Goal: Task Accomplishment & Management: Manage account settings

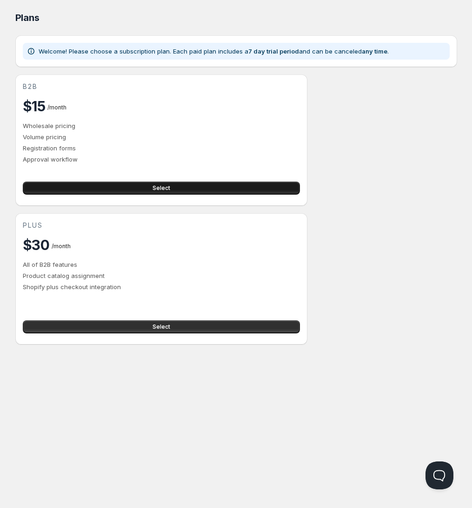
click at [186, 188] on button "Select" at bounding box center [161, 187] width 277 height 13
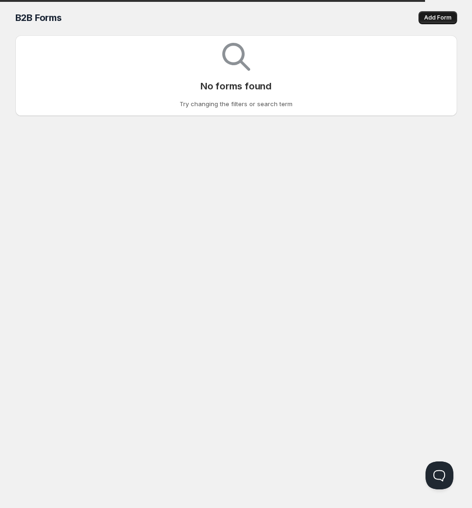
click at [448, 15] on span "Add Form" at bounding box center [437, 17] width 27 height 7
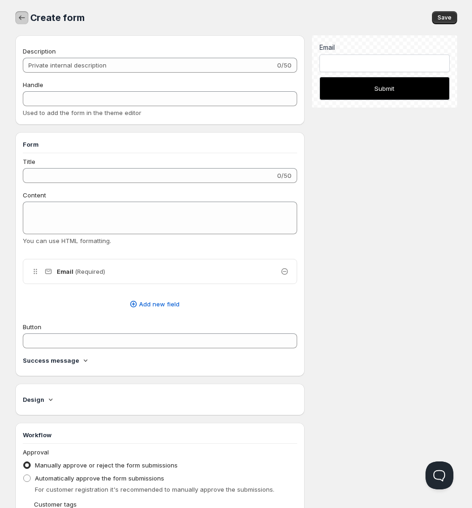
click at [22, 19] on icon "button" at bounding box center [21, 17] width 9 height 9
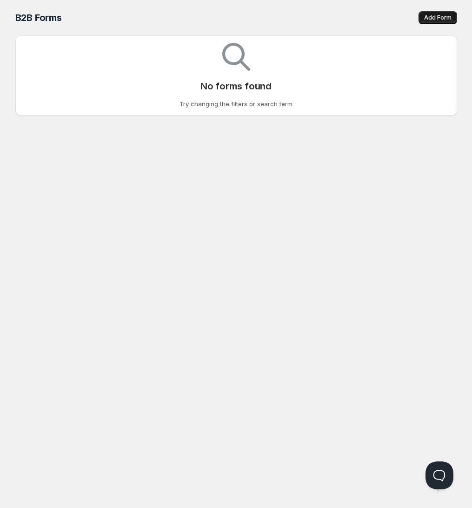
click at [440, 17] on span "Add Form" at bounding box center [437, 17] width 27 height 7
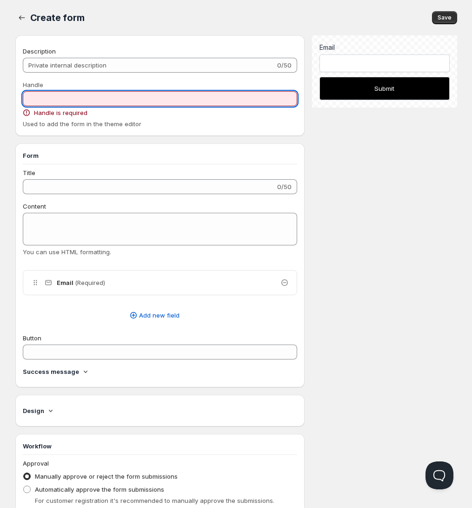
click at [55, 100] on input "Handle" at bounding box center [160, 98] width 275 height 15
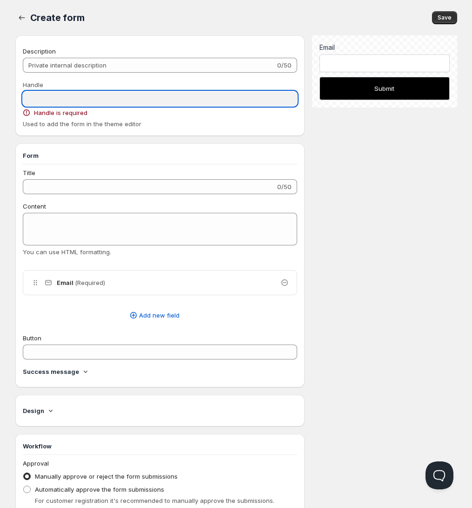
click at [48, 97] on input "Handle" at bounding box center [160, 98] width 275 height 15
click at [48, 99] on input "Handle" at bounding box center [160, 98] width 275 height 15
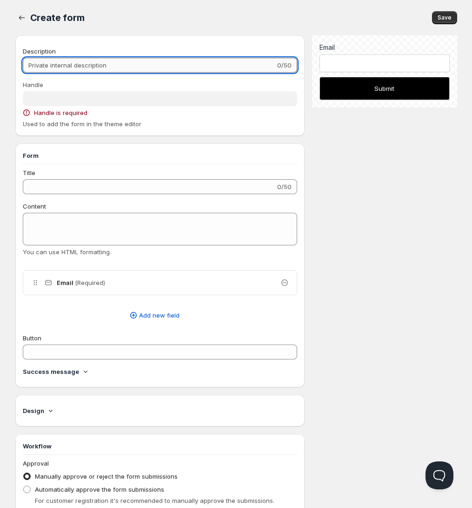
click at [51, 65] on input "Description" at bounding box center [149, 65] width 253 height 15
type input "q"
click at [282, 23] on div "Save" at bounding box center [275, 17] width 361 height 13
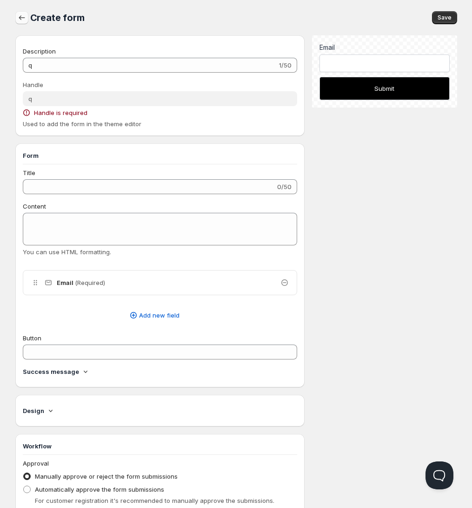
click at [22, 20] on icon "button" at bounding box center [21, 17] width 9 height 9
click at [173, 2] on span "Online" at bounding box center [236, 6] width 467 height 13
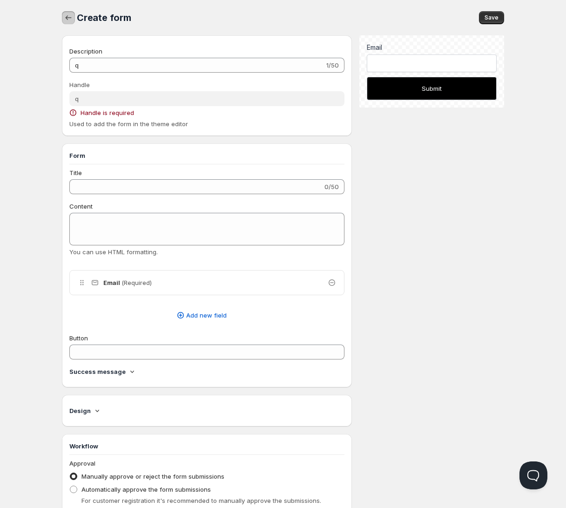
click at [69, 15] on icon "button" at bounding box center [68, 17] width 9 height 9
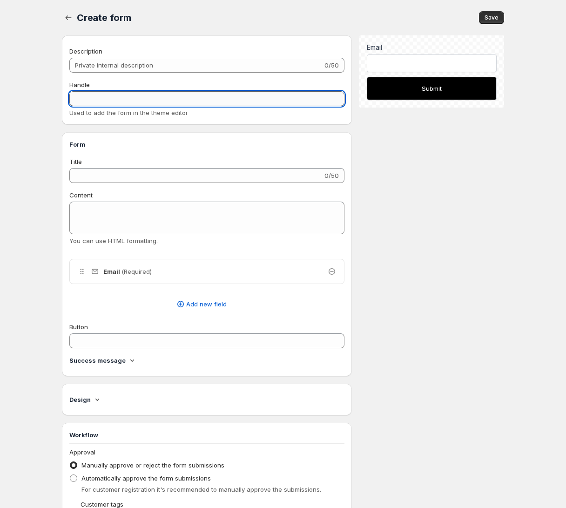
click at [100, 96] on input "Handle" at bounding box center [206, 98] width 275 height 15
type input "sssss"
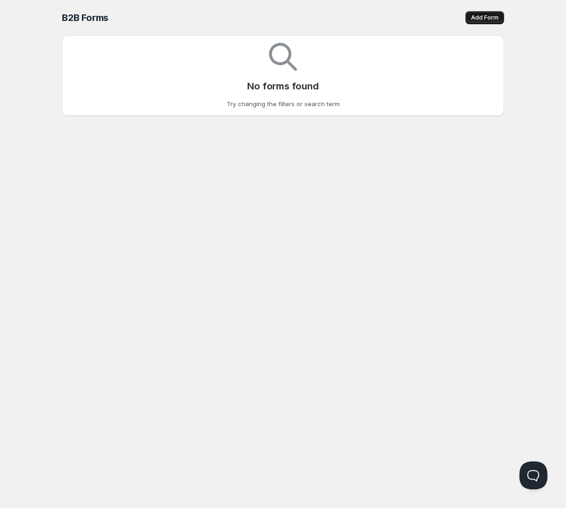
click at [482, 15] on span "Add Form" at bounding box center [484, 17] width 27 height 7
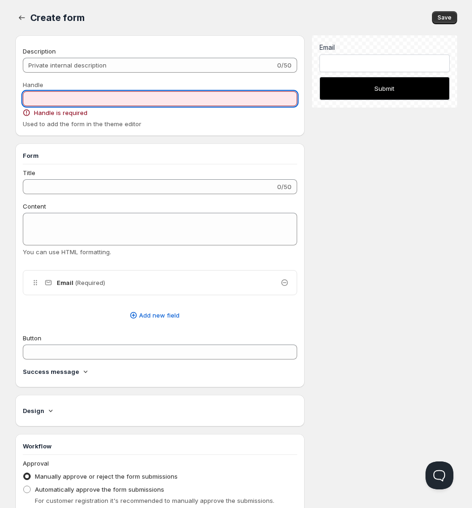
click at [63, 95] on input "Handle" at bounding box center [160, 98] width 275 height 15
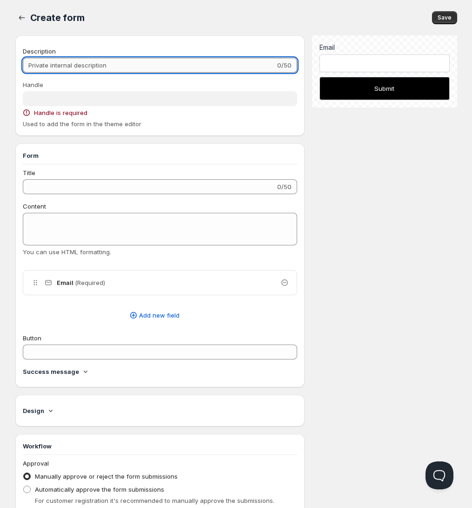
click at [74, 59] on input "Description" at bounding box center [149, 65] width 253 height 15
type input "s"
type input "ss"
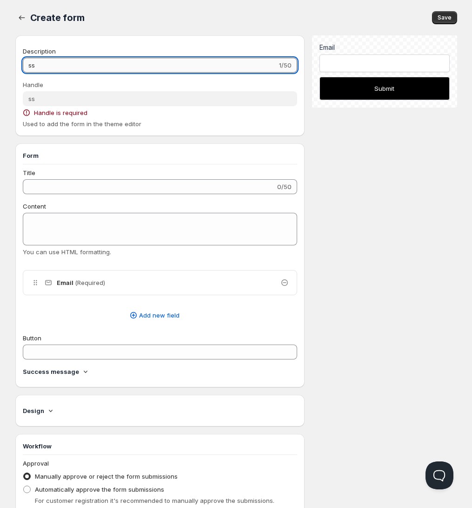
type input "sss"
type input "ssss"
type input "sssss"
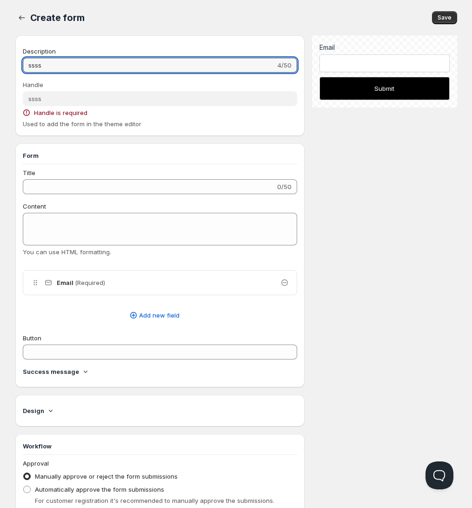
type input "sssss"
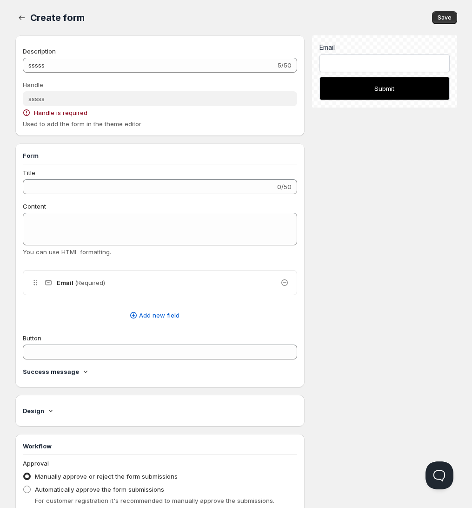
click at [145, 11] on div "Save" at bounding box center [275, 17] width 361 height 13
click at [6, 18] on div "Create form. This page is ready Create form Save Description sssss 5/50 Handle …" at bounding box center [236, 324] width 464 height 648
click at [7, 18] on div "Create form. This page is ready Create form Save Description sssss 5/50 Handle …" at bounding box center [236, 324] width 464 height 648
click at [16, 18] on button "button" at bounding box center [21, 17] width 13 height 13
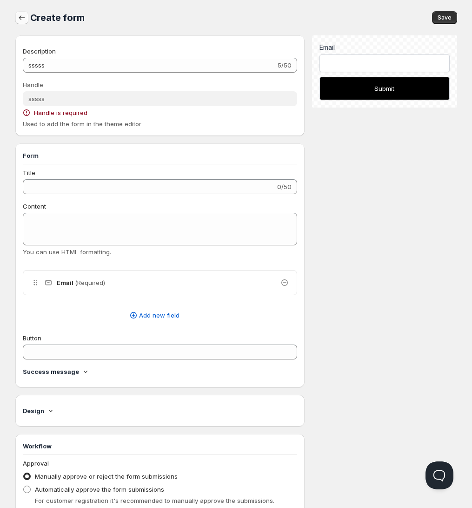
click at [16, 18] on button "button" at bounding box center [21, 17] width 13 height 13
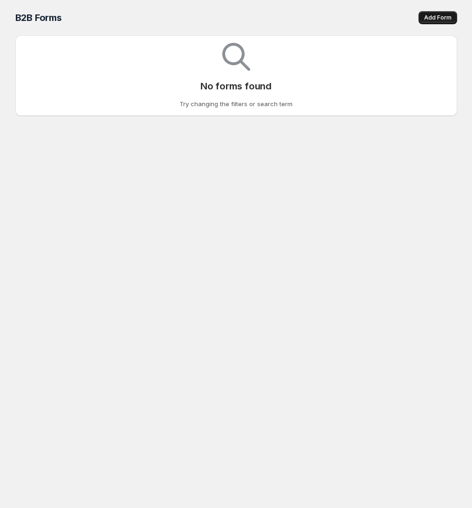
click at [438, 15] on span "Add Form" at bounding box center [437, 17] width 27 height 7
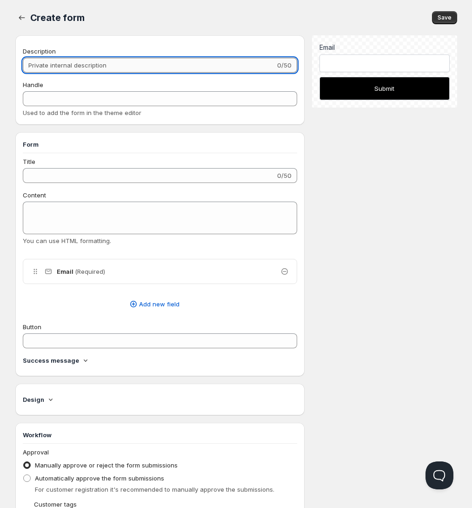
click at [75, 63] on input "Description" at bounding box center [149, 65] width 253 height 15
type input "s"
type input "ss"
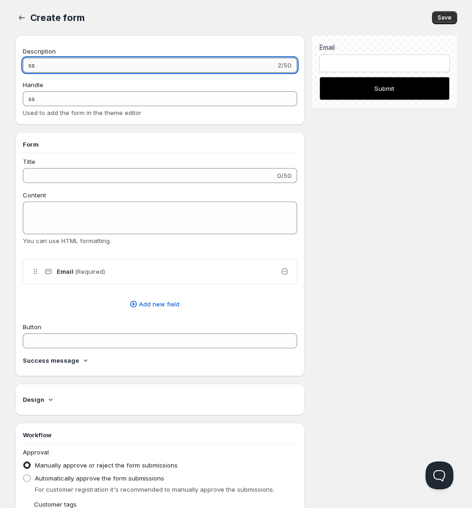
type input "sss"
type input "ssss"
type input "sssss"
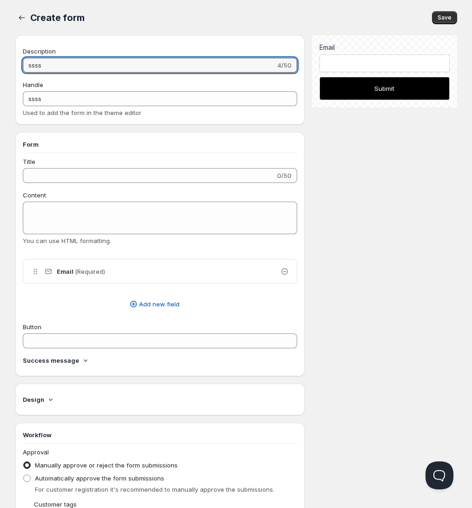
type input "sssss"
type input "ssssss"
click at [21, 18] on icon "button" at bounding box center [21, 17] width 9 height 9
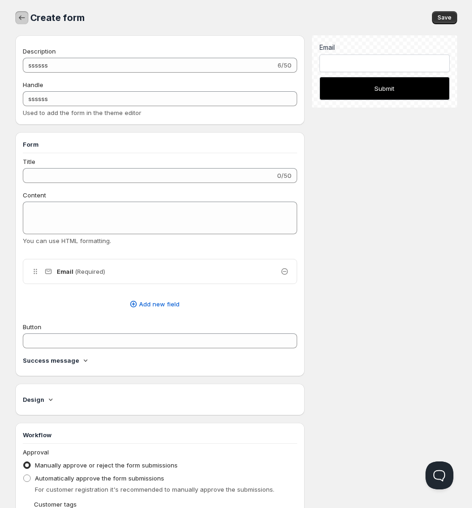
click at [21, 19] on icon "button" at bounding box center [21, 17] width 9 height 9
click at [439, 11] on button "Save" at bounding box center [444, 17] width 25 height 13
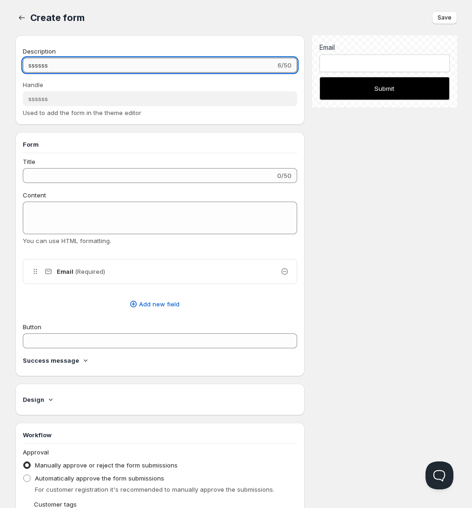
click at [61, 64] on input "ssssss" at bounding box center [150, 65] width 254 height 15
type input "sssssss"
type input "ssssssss"
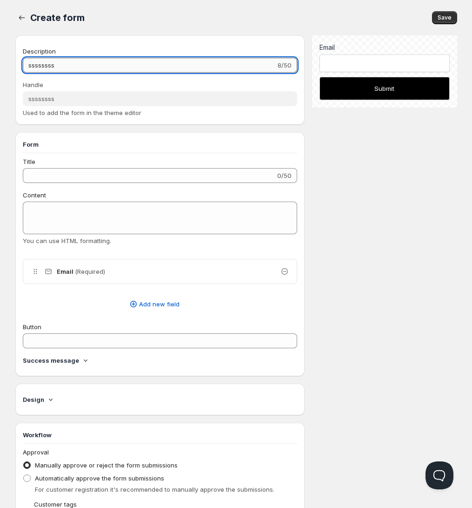
type input "sssssssss"
type input "ssssssssss"
type input "sssssssssss"
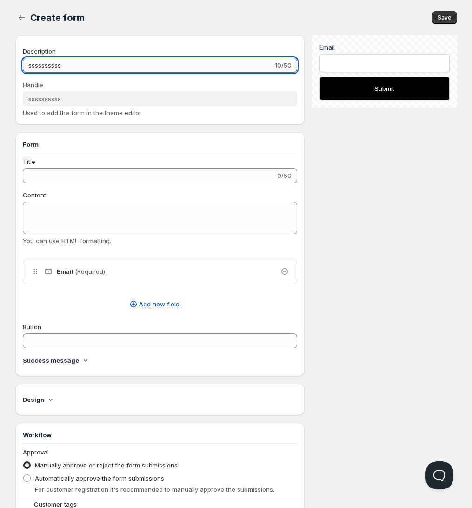
type input "sssssssssss"
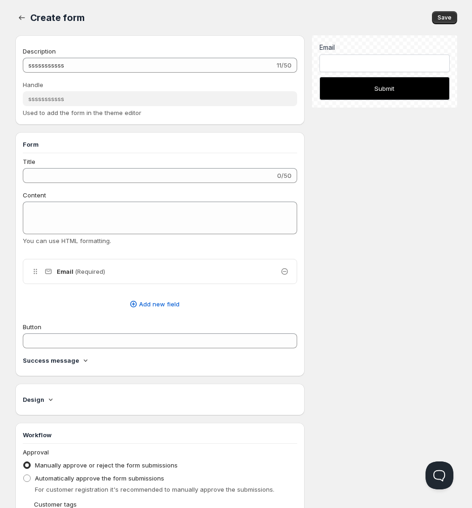
click at [108, 20] on div "Save" at bounding box center [275, 17] width 361 height 13
click at [430, 18] on div "Save" at bounding box center [275, 17] width 361 height 13
click at [447, 16] on span "Save" at bounding box center [445, 17] width 14 height 7
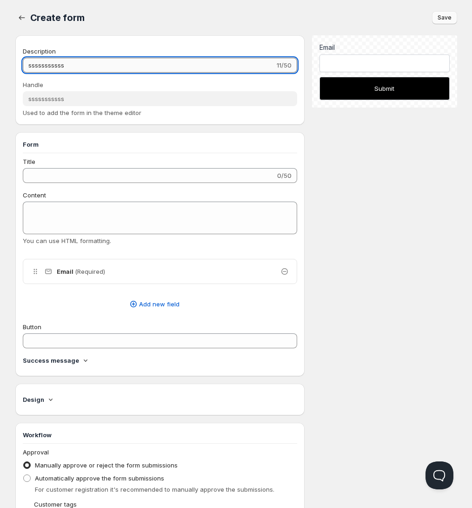
click at [101, 67] on input "sssssssssss" at bounding box center [149, 65] width 253 height 15
type input "ssssssssssss"
type input "sssssssssssss"
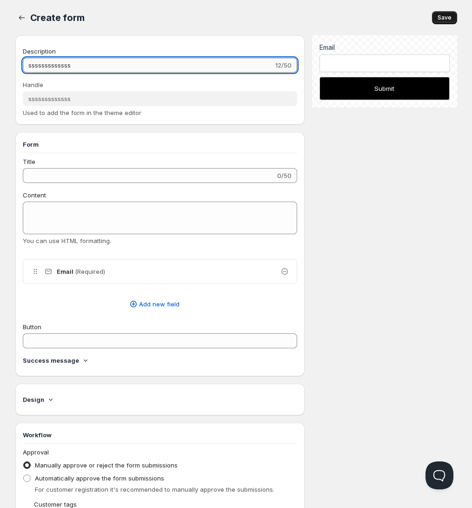
type input "ssssssssssssss"
type input "sssssssssssssss"
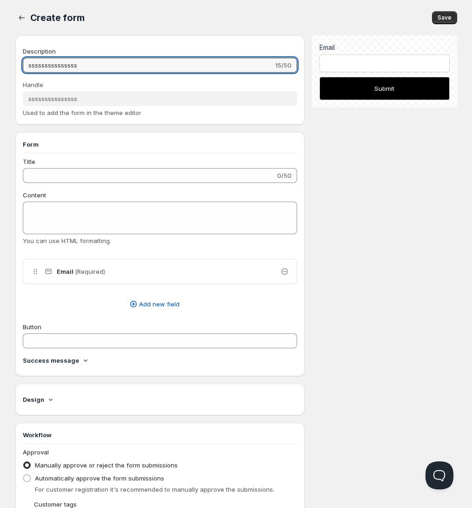
click at [28, 19] on div at bounding box center [22, 17] width 15 height 13
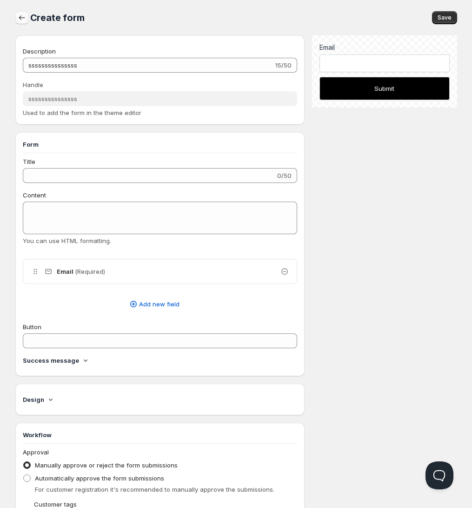
click at [21, 21] on icon "button" at bounding box center [21, 17] width 9 height 9
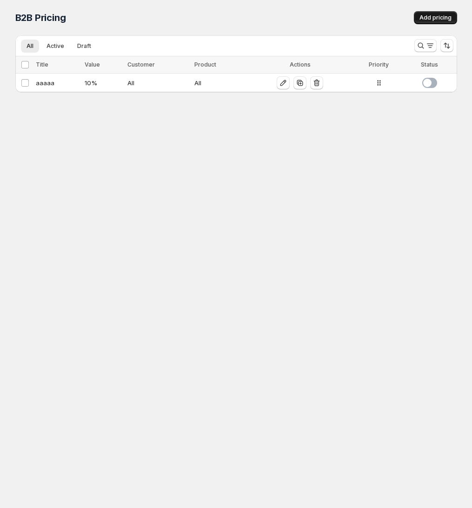
click at [427, 14] on span "Add pricing" at bounding box center [436, 17] width 32 height 7
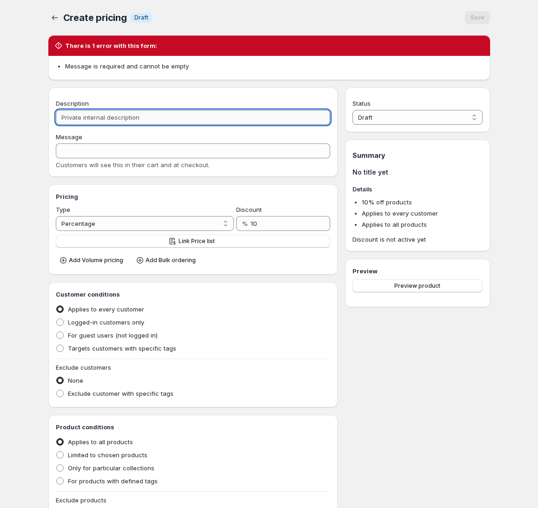
click at [90, 122] on input "Description" at bounding box center [193, 117] width 275 height 15
type input "s"
type input "S"
type input "ss"
type input "SS"
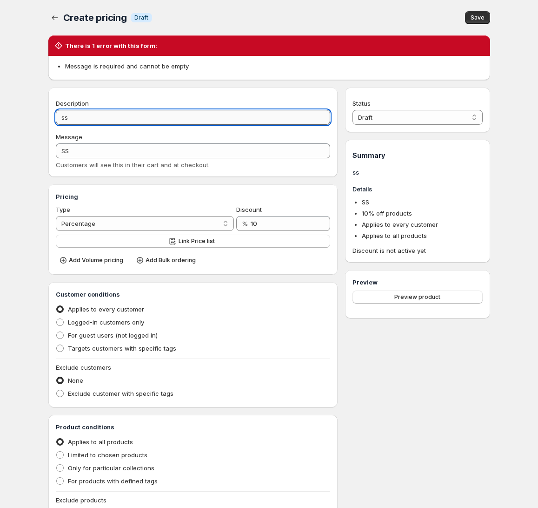
type input "sss"
type input "SSS"
type input "ssss"
type input "SSSS"
type input "sssss"
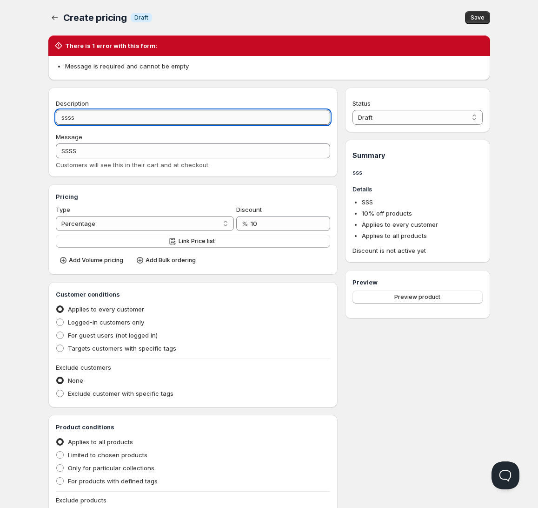
type input "SSSSS"
type input "ssssss"
type input "SSSSSS"
type input "ssssss"
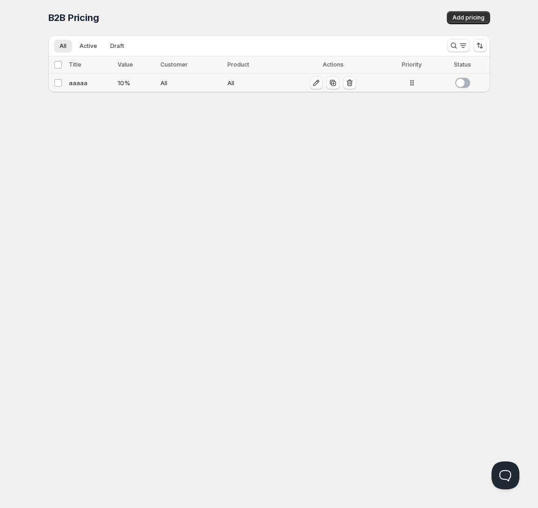
click at [312, 86] on icon "button" at bounding box center [316, 82] width 9 height 9
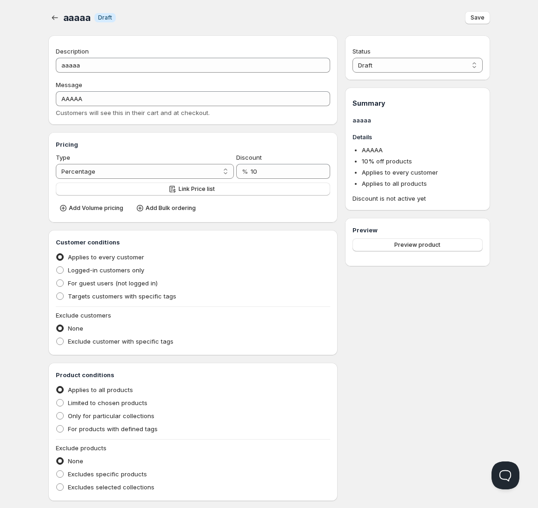
scroll to position [80, 0]
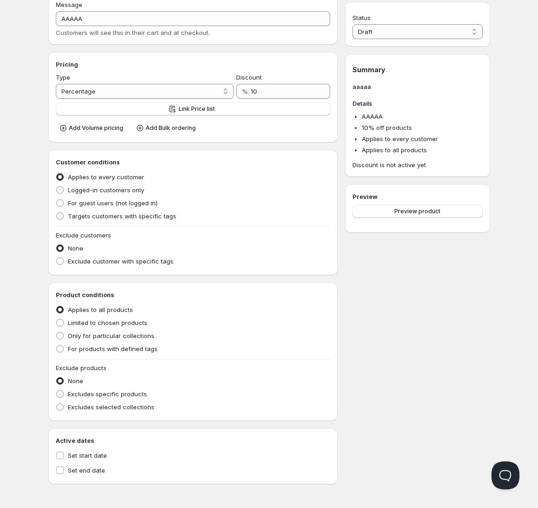
click at [20, 183] on div "Home Pricing Price lists Forms Submissions Settings Features Plans aaaaa. This …" at bounding box center [269, 213] width 538 height 587
click at [60, 331] on span at bounding box center [60, 335] width 8 height 8
click at [57, 332] on input "Only for particular collections" at bounding box center [56, 332] width 0 height 0
radio input "true"
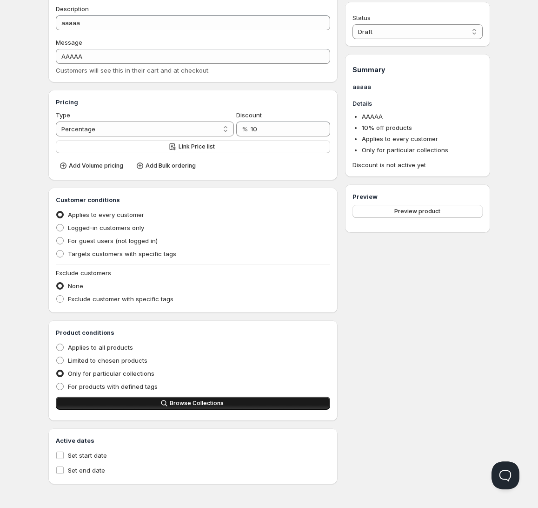
click at [213, 400] on span "Browse Collections" at bounding box center [197, 402] width 54 height 7
click at [60, 348] on span at bounding box center [59, 346] width 7 height 7
click at [57, 344] on input "Applies to all products" at bounding box center [56, 343] width 0 height 0
radio input "true"
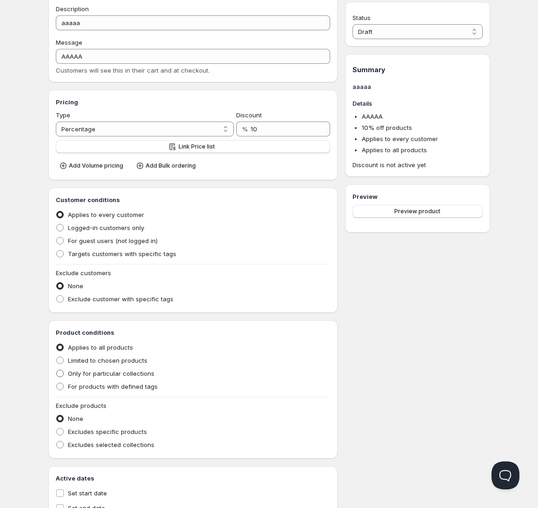
click at [62, 374] on span at bounding box center [59, 372] width 7 height 7
click at [57, 370] on input "Only for particular collections" at bounding box center [56, 369] width 0 height 0
radio input "true"
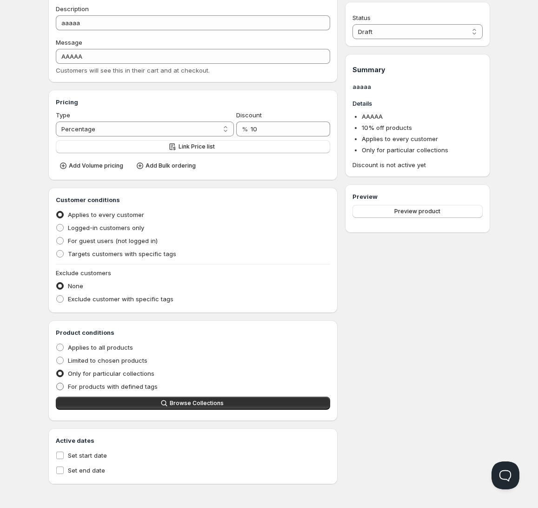
click at [62, 388] on span at bounding box center [59, 385] width 7 height 7
click at [57, 383] on input "For products with defined tags" at bounding box center [56, 382] width 0 height 0
radio input "true"
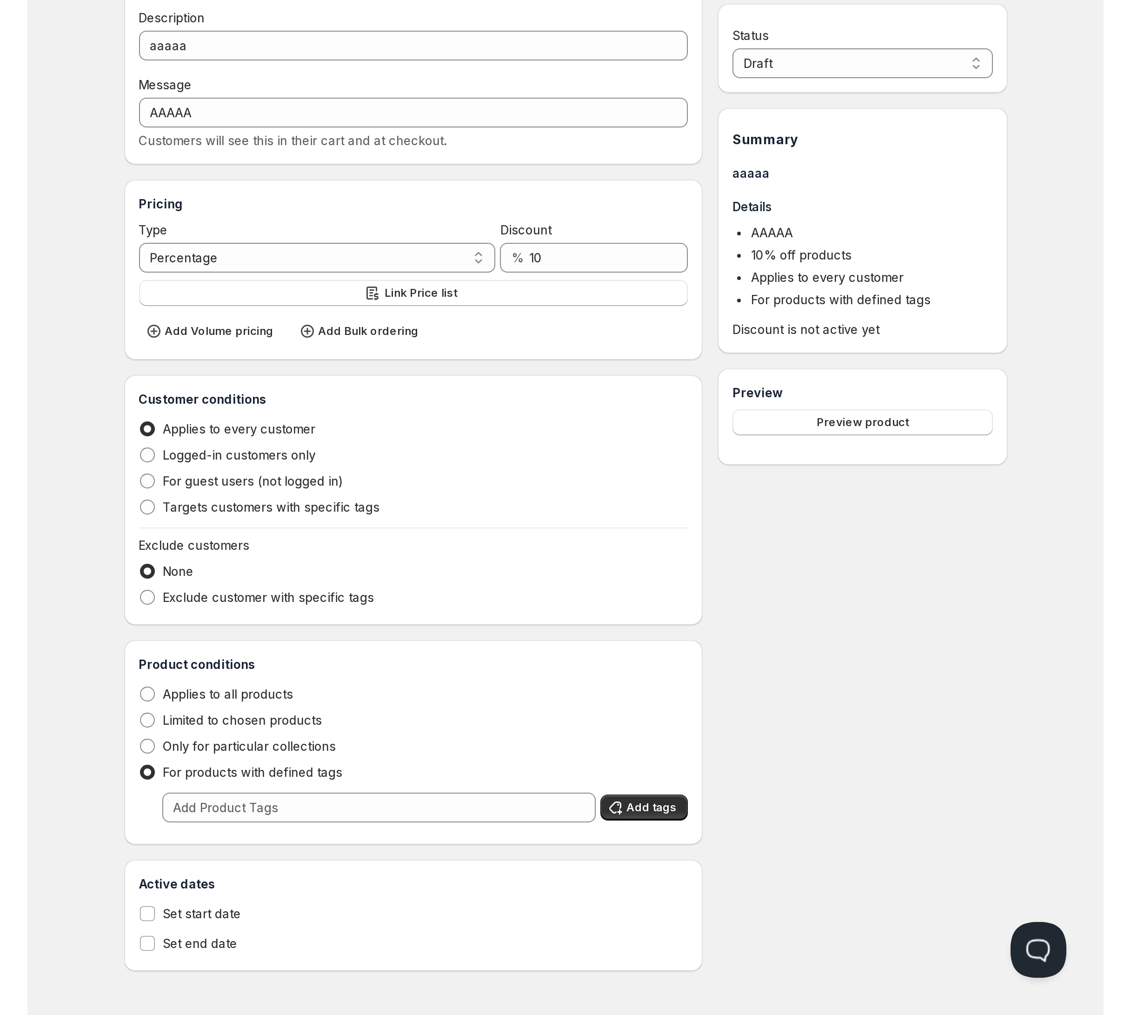
scroll to position [0, 0]
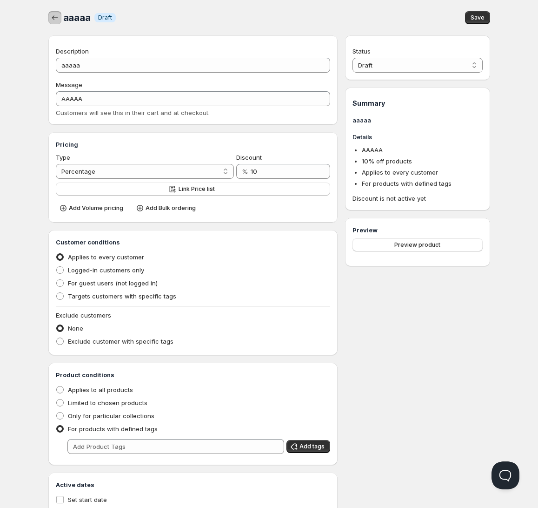
click at [55, 16] on icon "button" at bounding box center [54, 17] width 9 height 9
radio input "true"
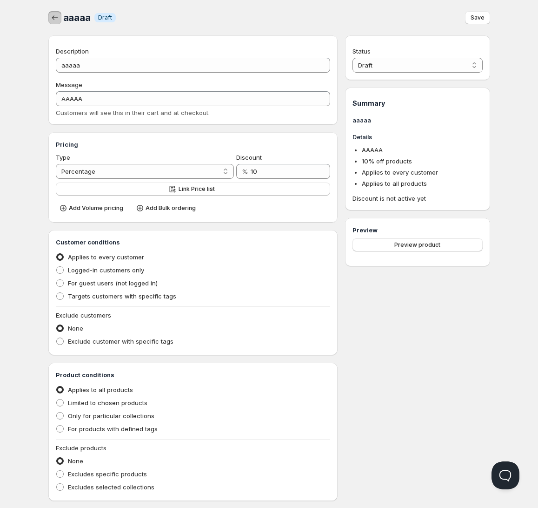
click at [54, 20] on icon "button" at bounding box center [54, 17] width 9 height 9
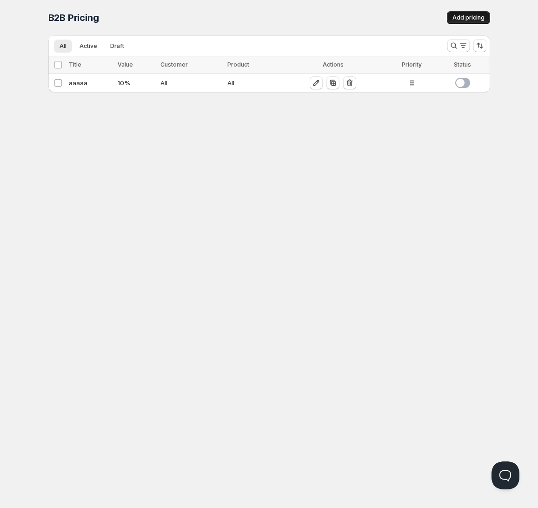
click at [475, 16] on span "Add pricing" at bounding box center [469, 17] width 32 height 7
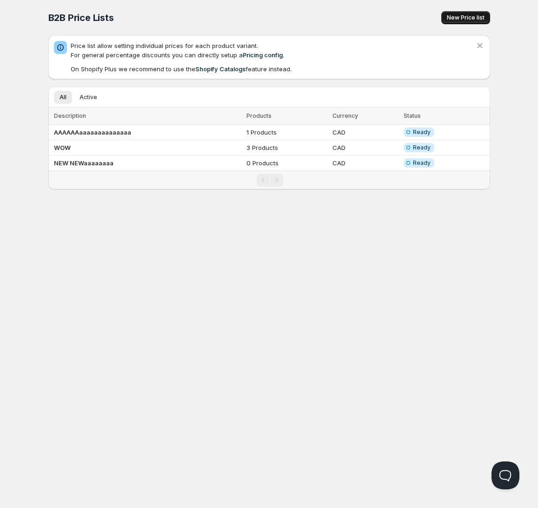
click at [471, 16] on span "New Price list" at bounding box center [466, 17] width 38 height 7
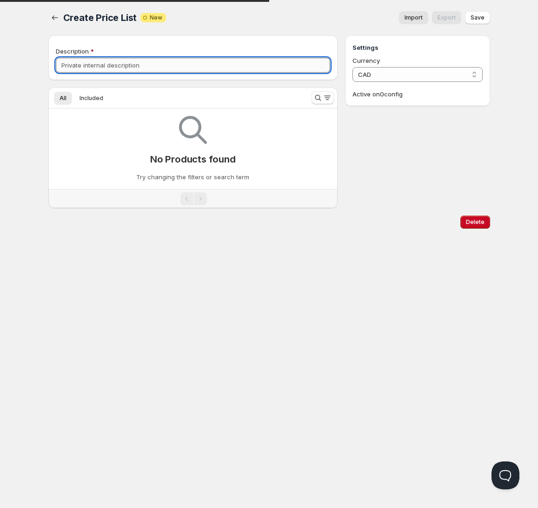
click at [143, 63] on input "Description" at bounding box center [193, 65] width 275 height 15
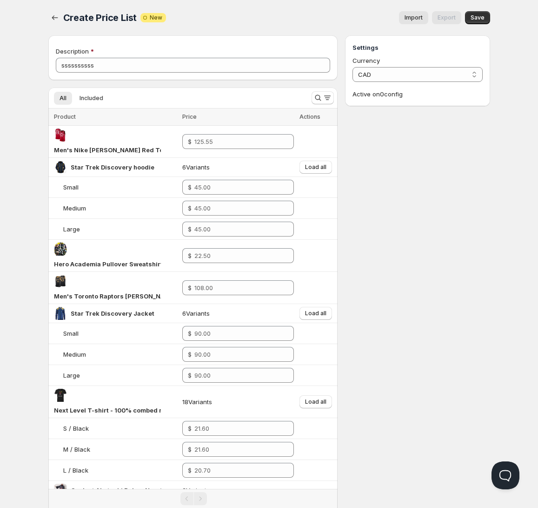
click at [54, 17] on icon "button" at bounding box center [54, 17] width 9 height 9
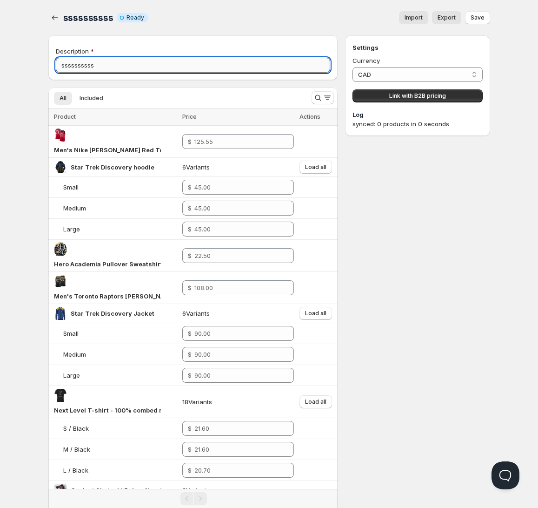
click at [118, 65] on input "ssssssssss" at bounding box center [193, 65] width 275 height 15
type input "ssssssssssssssssss"
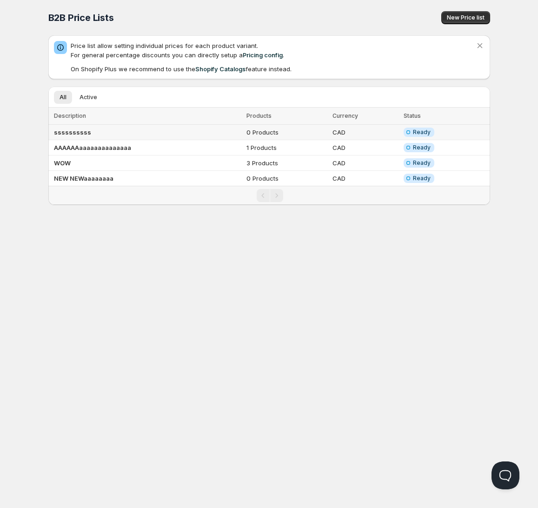
click at [123, 134] on td "ssssssssss" at bounding box center [145, 132] width 195 height 15
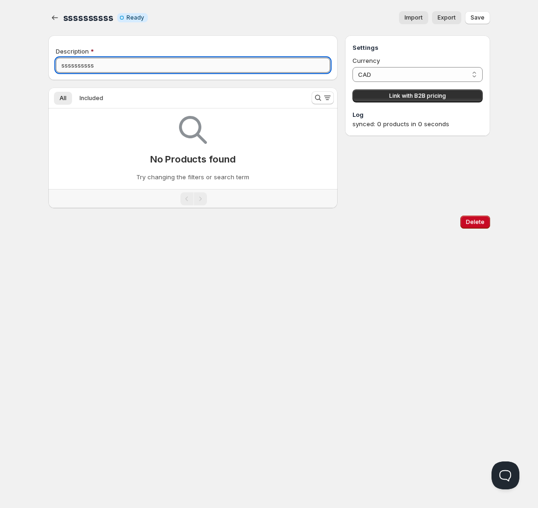
click at [225, 71] on input "ssssssssss" at bounding box center [193, 65] width 275 height 15
click at [203, 183] on div "No Products found Try changing the filters or search term" at bounding box center [193, 148] width 290 height 80
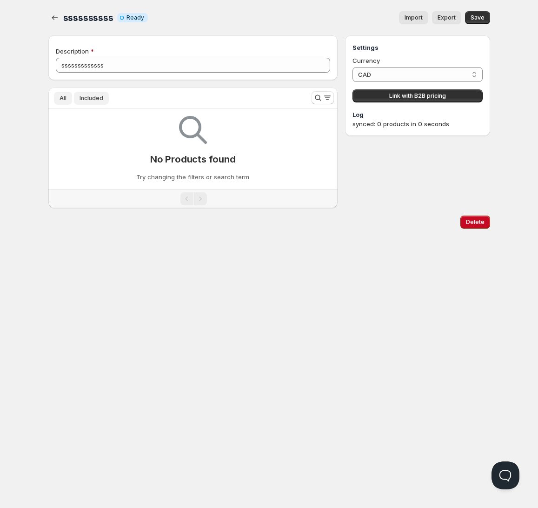
click at [93, 95] on span "Included" at bounding box center [92, 97] width 24 height 7
click at [64, 98] on span "All" at bounding box center [63, 97] width 7 height 7
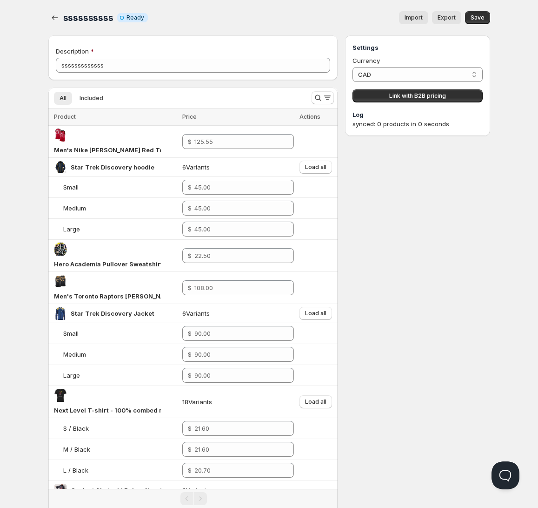
type input "ssssssssss"
click at [286, 134] on icon at bounding box center [286, 138] width 9 height 9
click at [285, 134] on icon at bounding box center [286, 138] width 9 height 9
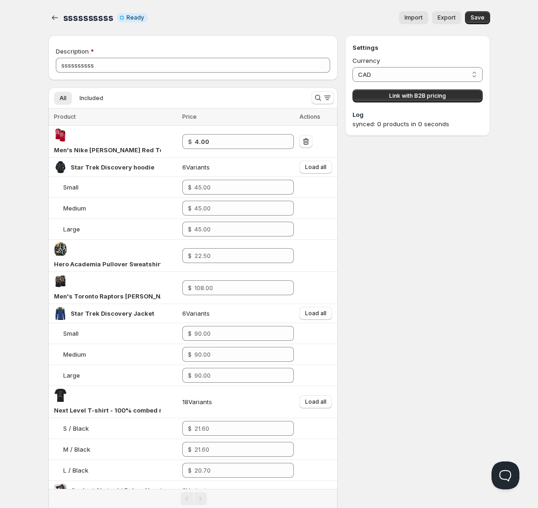
click at [287, 140] on icon at bounding box center [286, 144] width 9 height 9
click at [236, 134] on input "2" at bounding box center [237, 141] width 85 height 15
type input "2.00"
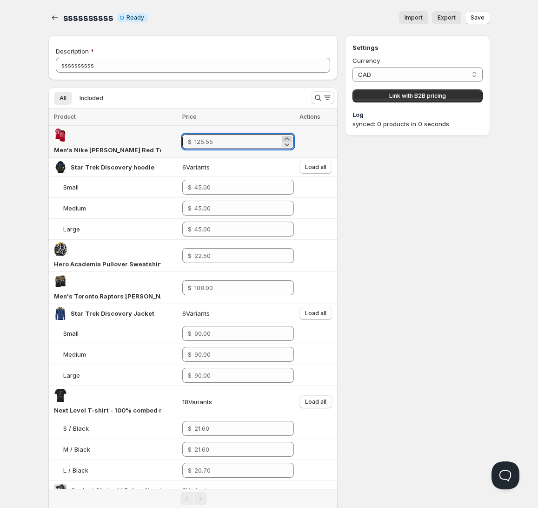
click at [285, 134] on icon at bounding box center [286, 138] width 9 height 9
click at [284, 140] on icon at bounding box center [286, 144] width 9 height 9
type input "-2.00"
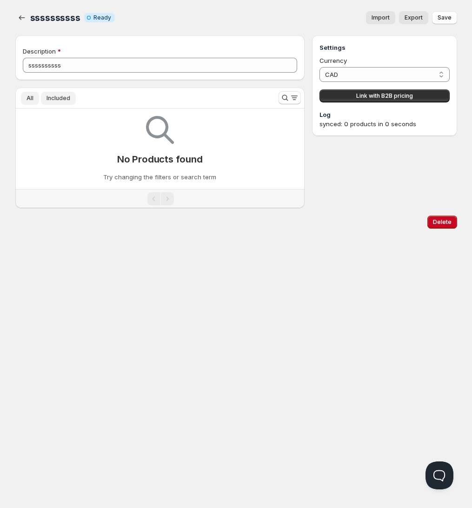
click at [64, 102] on button "Included" at bounding box center [58, 98] width 35 height 13
click at [32, 99] on span "All" at bounding box center [30, 97] width 7 height 7
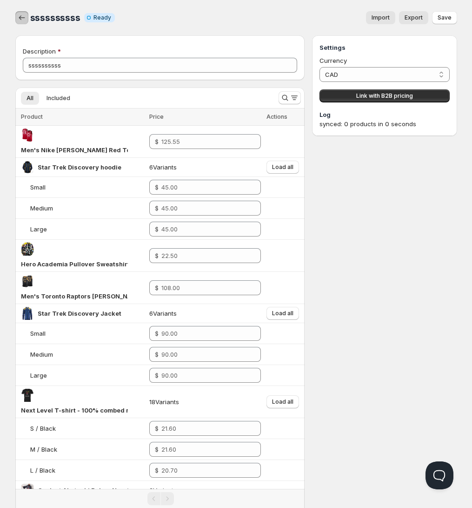
click at [20, 18] on icon "button" at bounding box center [22, 17] width 6 height 5
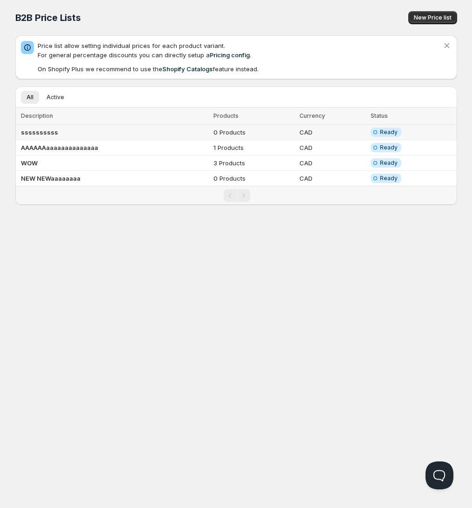
click at [58, 134] on td "ssssssssss" at bounding box center [112, 132] width 195 height 15
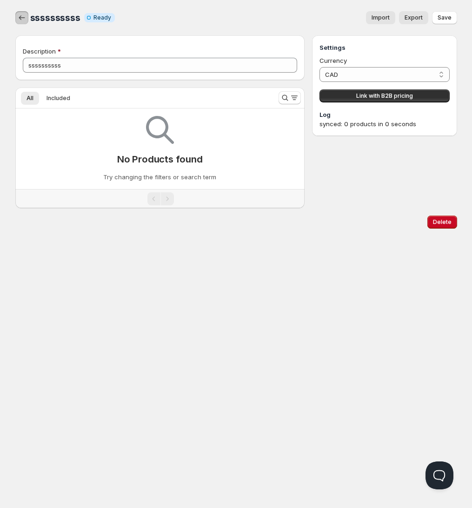
click at [23, 16] on icon "button" at bounding box center [21, 17] width 9 height 9
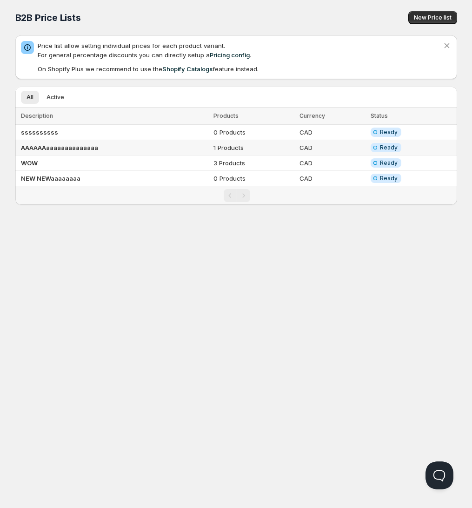
click at [104, 148] on td "AAAAAAaaaaaaaaaaaaaa" at bounding box center [112, 147] width 195 height 15
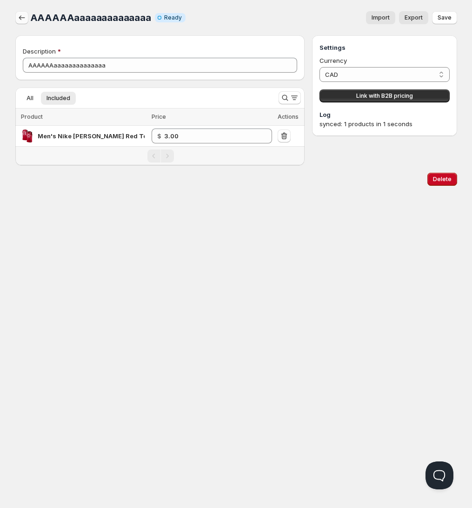
click at [23, 16] on icon "button" at bounding box center [21, 17] width 9 height 9
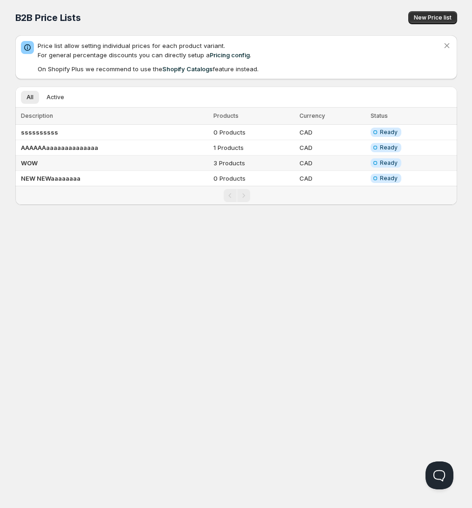
click at [75, 160] on td "WOW" at bounding box center [112, 162] width 195 height 15
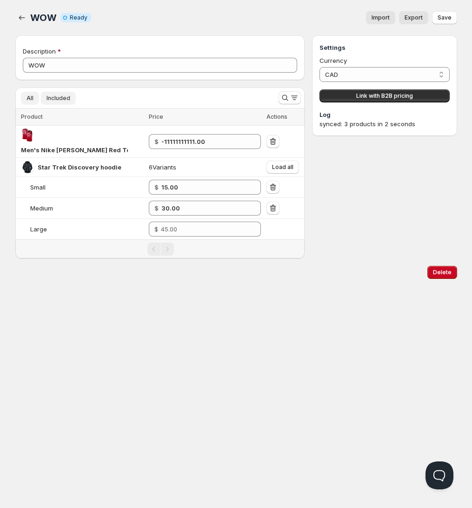
click at [28, 97] on span "All" at bounding box center [30, 97] width 7 height 7
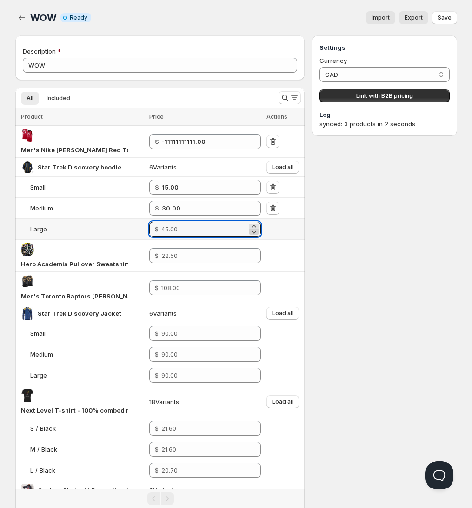
click at [253, 227] on icon at bounding box center [253, 231] width 9 height 9
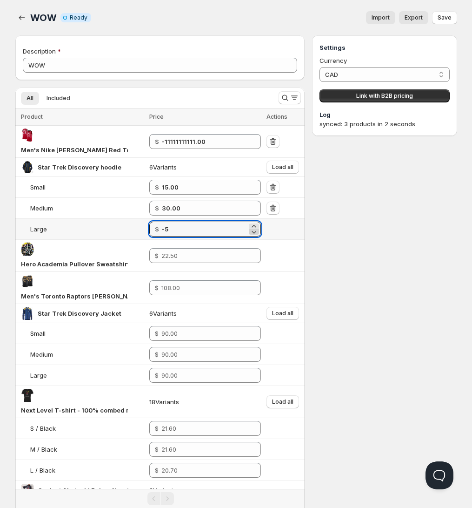
click at [253, 227] on icon at bounding box center [253, 231] width 9 height 9
click at [254, 221] on icon at bounding box center [253, 225] width 9 height 9
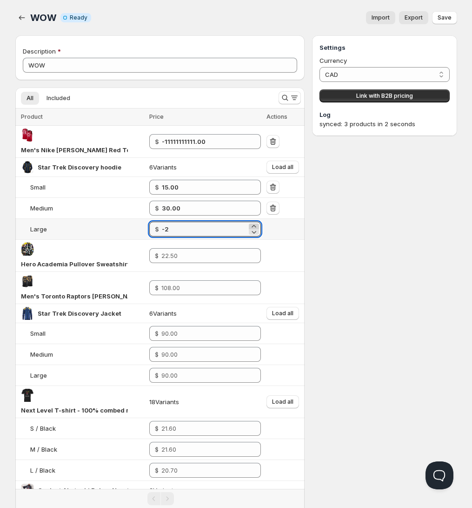
click at [254, 221] on icon at bounding box center [253, 225] width 9 height 9
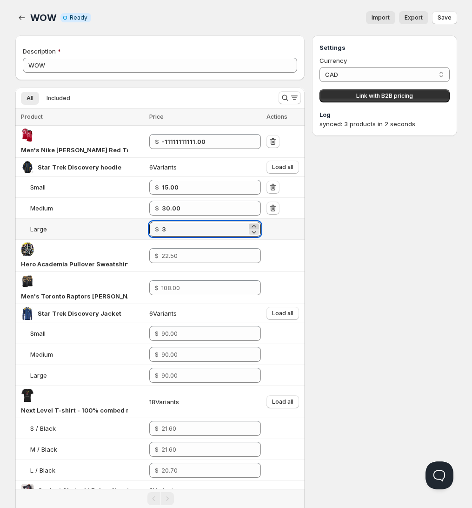
click at [254, 221] on icon at bounding box center [253, 225] width 9 height 9
click at [255, 221] on icon at bounding box center [253, 225] width 9 height 9
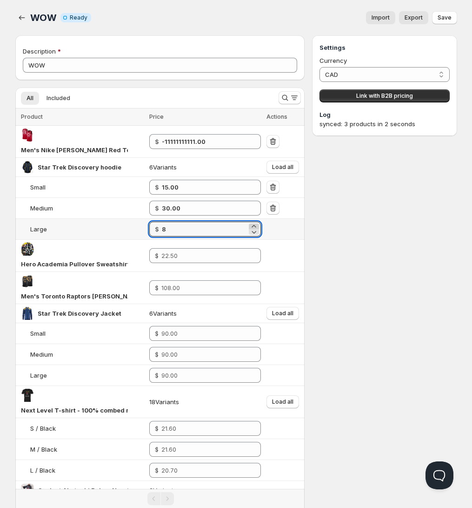
click at [255, 221] on icon at bounding box center [253, 225] width 9 height 9
type input "12.00"
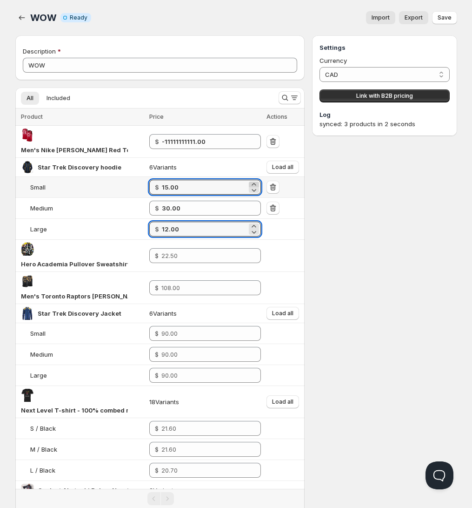
click at [254, 180] on icon at bounding box center [253, 184] width 9 height 9
type input "18.00"
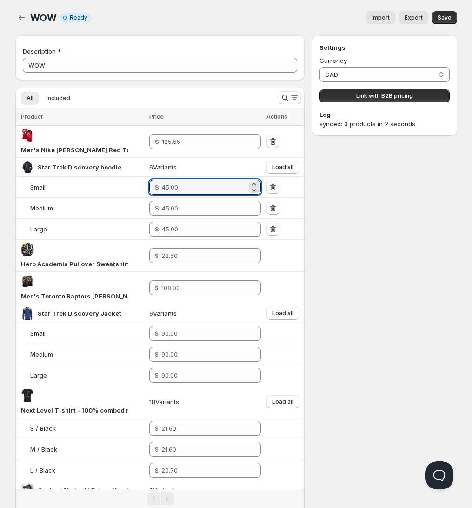
type input "-11111111111.00"
type input "15.00"
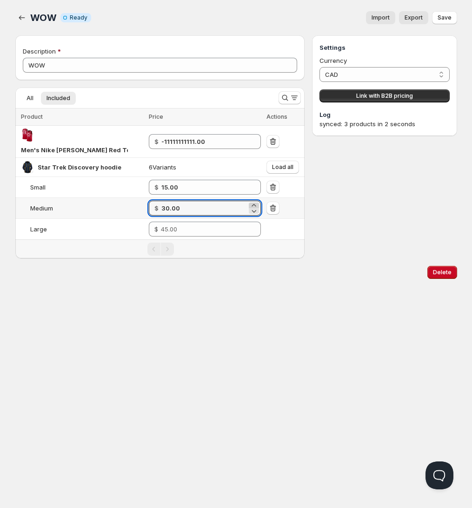
click at [253, 204] on icon at bounding box center [254, 205] width 4 height 2
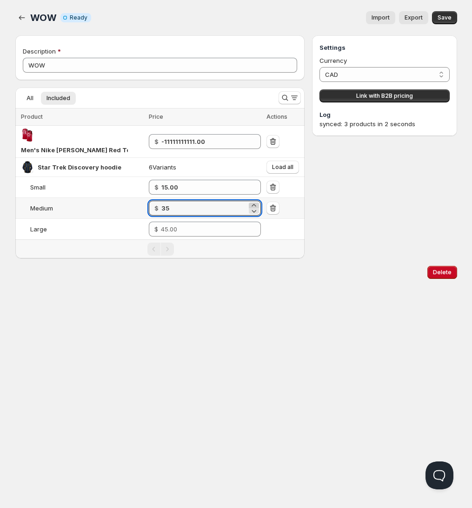
click at [253, 204] on icon at bounding box center [254, 205] width 4 height 2
type input "36.00"
type input "-11111111111.00"
type input "15.00"
type input "30.00"
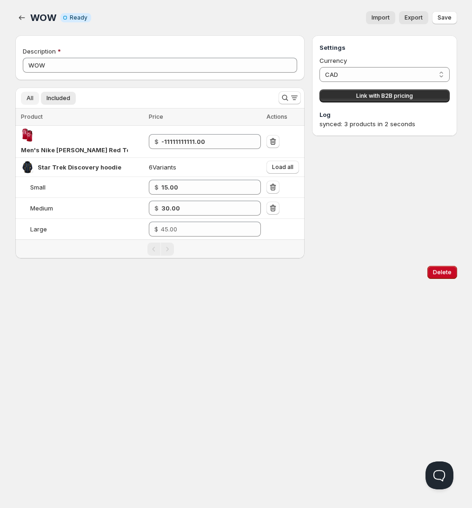
click at [33, 95] on span "All" at bounding box center [30, 97] width 7 height 7
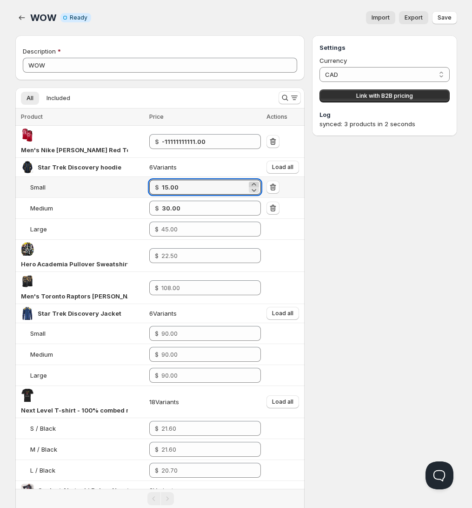
click at [252, 180] on icon at bounding box center [253, 184] width 9 height 9
type input "18.00"
type input "-11111111111.00"
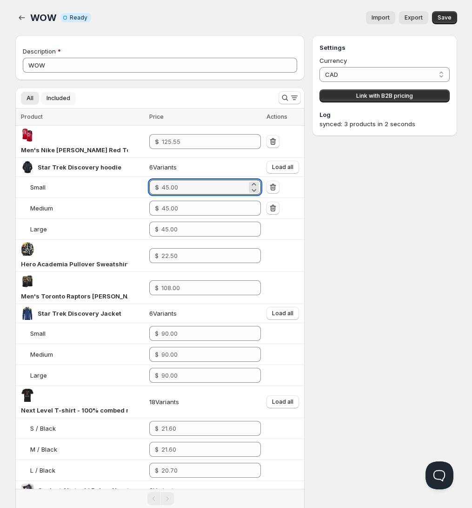
type input "15.00"
type input "30.00"
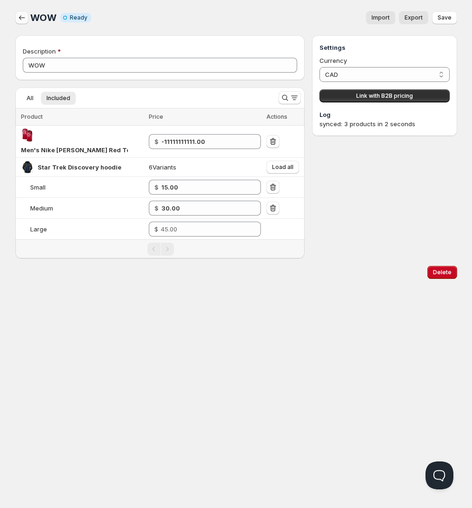
click at [19, 17] on icon "button" at bounding box center [22, 17] width 6 height 5
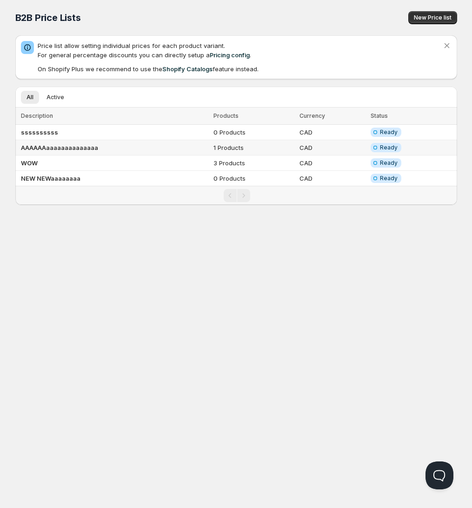
click at [57, 149] on b "AAAAAAaaaaaaaaaaaaaa" at bounding box center [59, 147] width 77 height 7
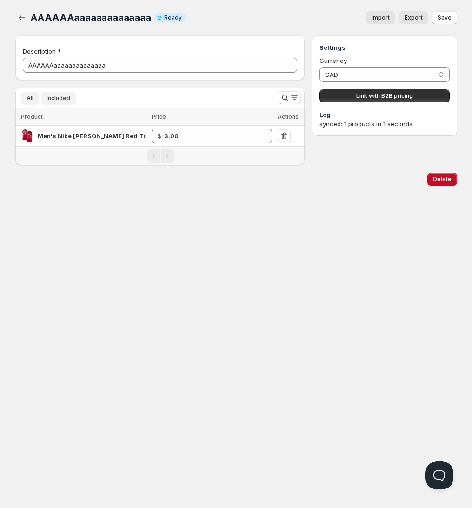
click at [29, 98] on span "All" at bounding box center [30, 97] width 7 height 7
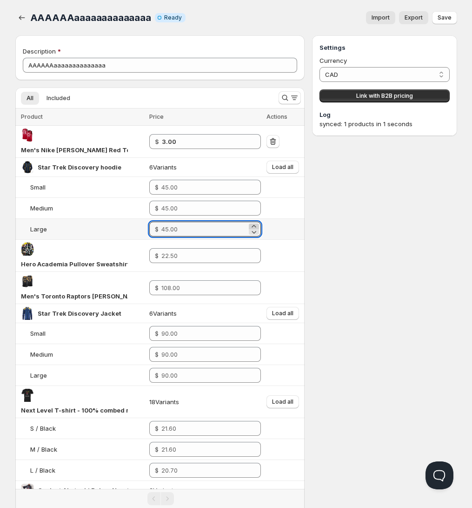
click at [254, 225] on icon at bounding box center [254, 226] width 4 height 2
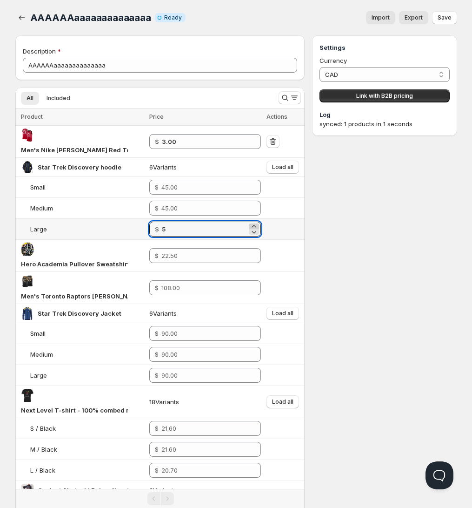
click at [254, 225] on icon at bounding box center [254, 226] width 4 height 2
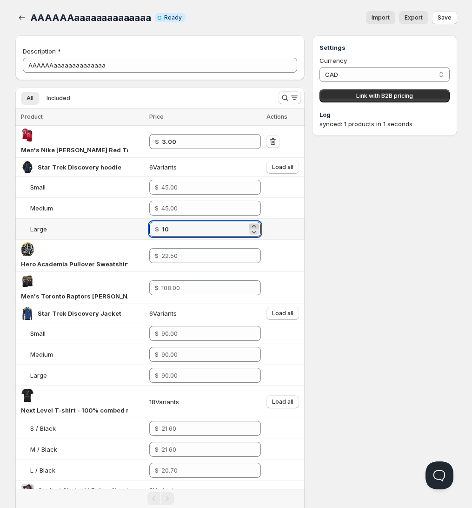
click at [254, 225] on icon at bounding box center [254, 226] width 4 height 2
click at [253, 221] on icon at bounding box center [253, 225] width 9 height 9
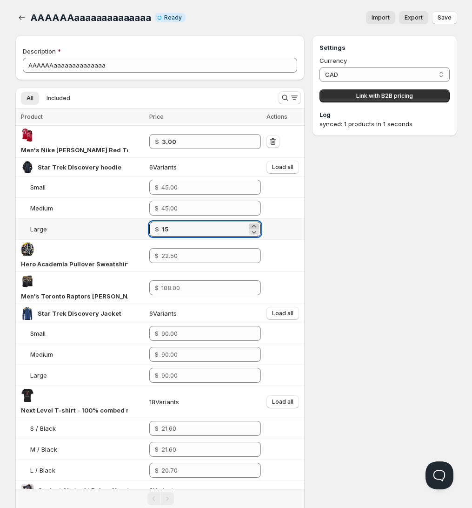
click at [253, 221] on icon at bounding box center [253, 225] width 9 height 9
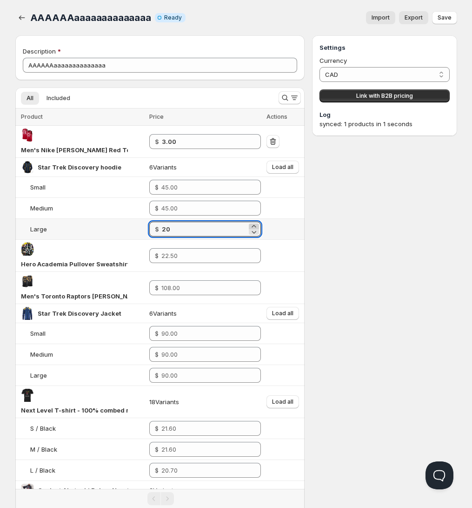
click at [253, 221] on icon at bounding box center [253, 225] width 9 height 9
type input "21.00"
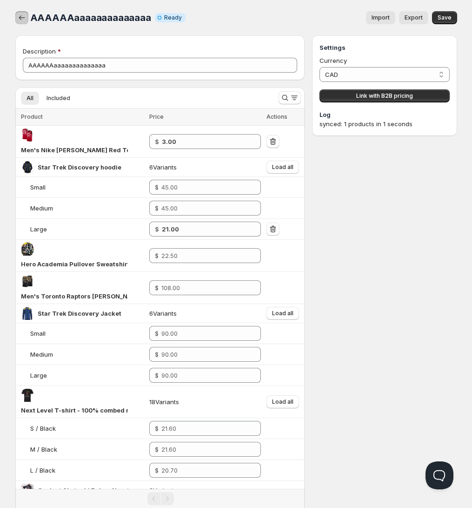
click at [27, 20] on button "button" at bounding box center [21, 17] width 13 height 13
type input "3.00"
click at [22, 17] on icon "button" at bounding box center [21, 17] width 9 height 9
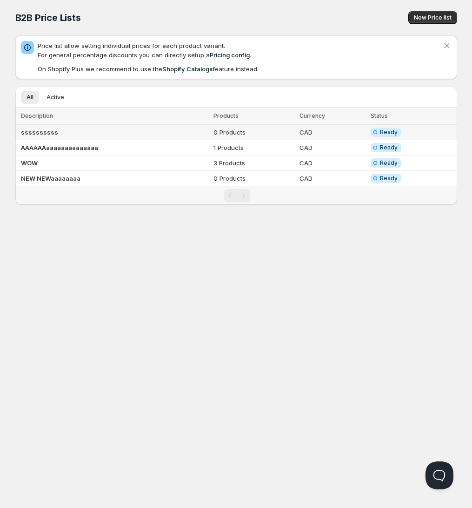
click at [284, 133] on td "0 Products" at bounding box center [254, 132] width 86 height 15
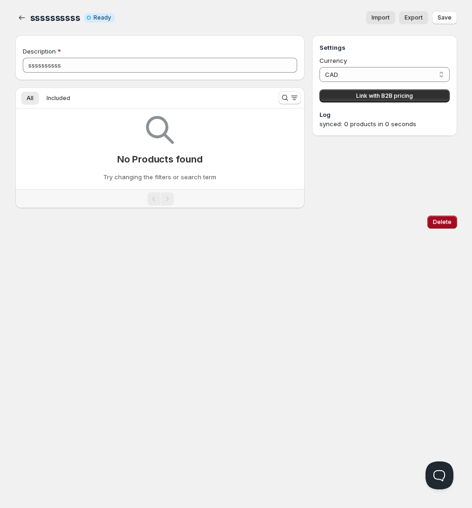
click at [452, 225] on button "Delete" at bounding box center [443, 221] width 30 height 13
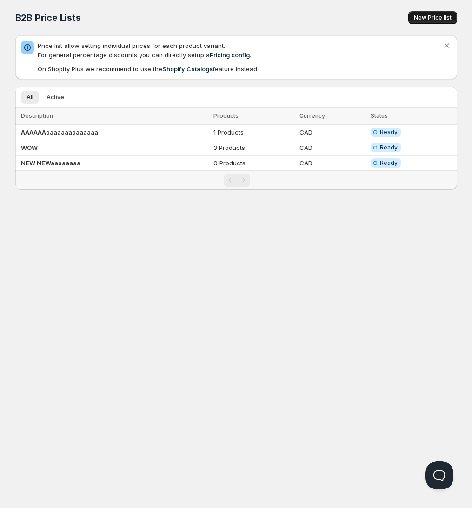
click at [432, 18] on span "New Price list" at bounding box center [433, 17] width 38 height 7
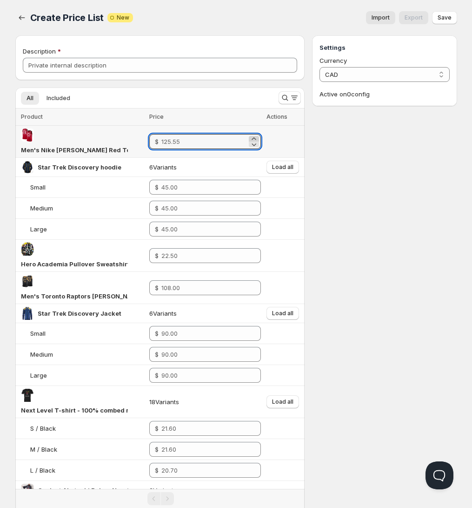
click at [257, 134] on icon at bounding box center [253, 138] width 9 height 9
type input "3.00"
click at [193, 22] on div "Import Export" at bounding box center [283, 17] width 287 height 13
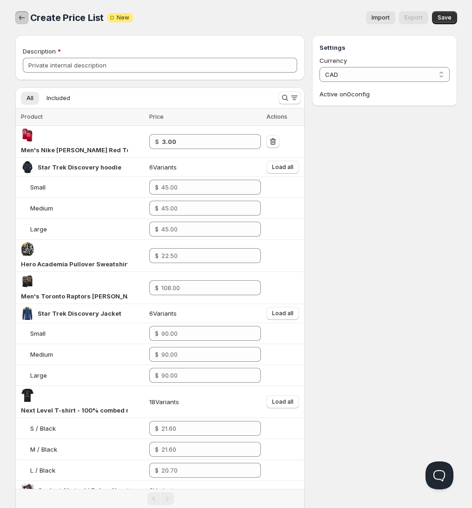
click at [21, 22] on icon "button" at bounding box center [21, 17] width 9 height 9
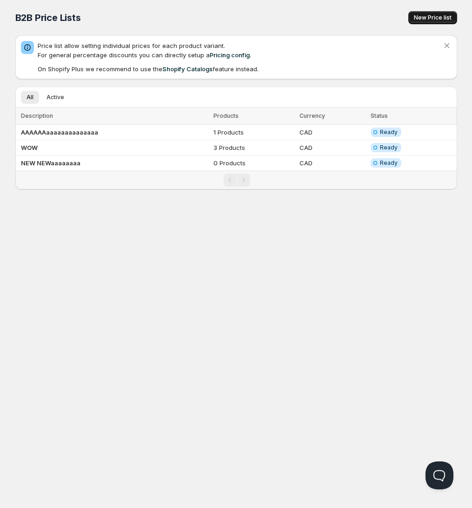
click at [436, 22] on button "New Price list" at bounding box center [432, 17] width 49 height 13
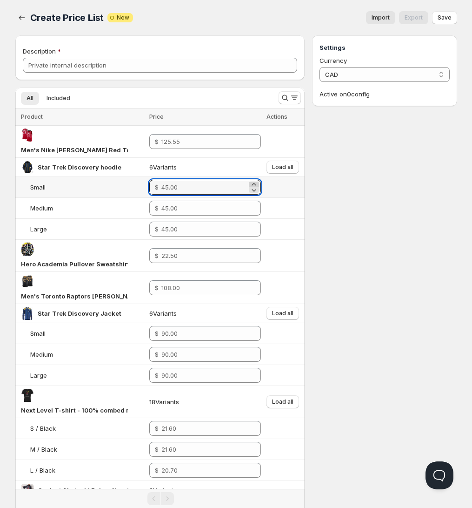
click at [254, 180] on icon at bounding box center [253, 184] width 9 height 9
type input "1.00"
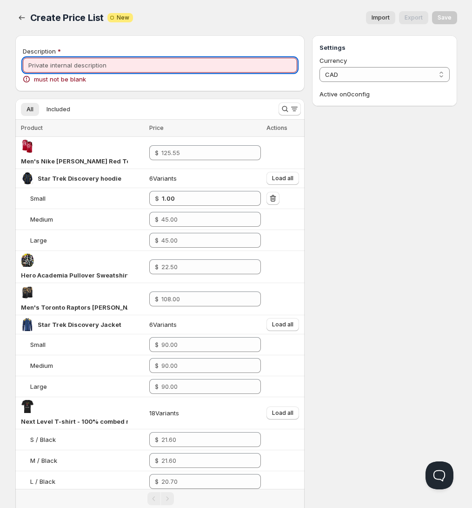
click at [133, 66] on input "Description" at bounding box center [160, 65] width 275 height 15
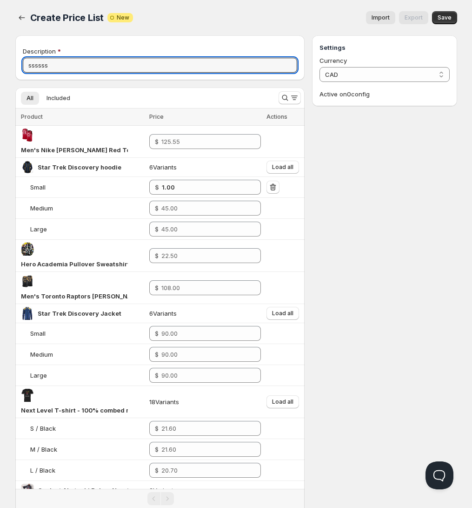
type input "ssssss"
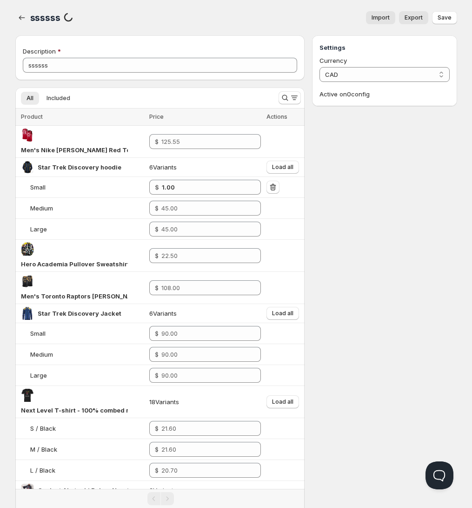
click at [377, 19] on span "Import" at bounding box center [381, 17] width 18 height 7
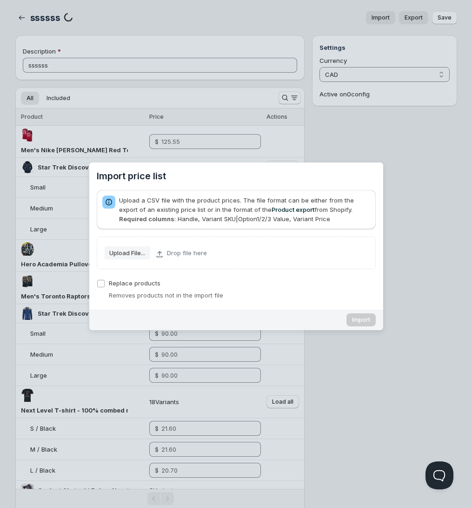
click at [135, 258] on span "Upload File..." at bounding box center [127, 253] width 36 height 12
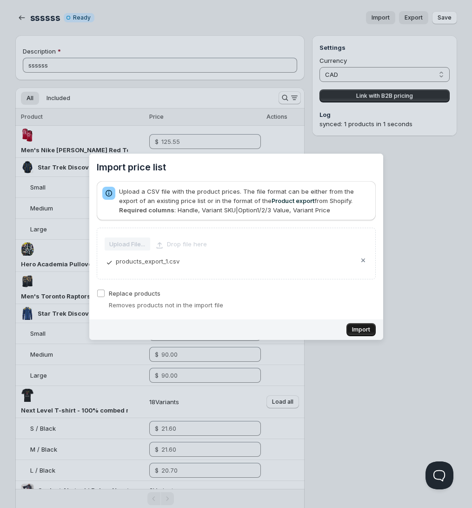
click at [367, 332] on span "Import" at bounding box center [361, 329] width 18 height 7
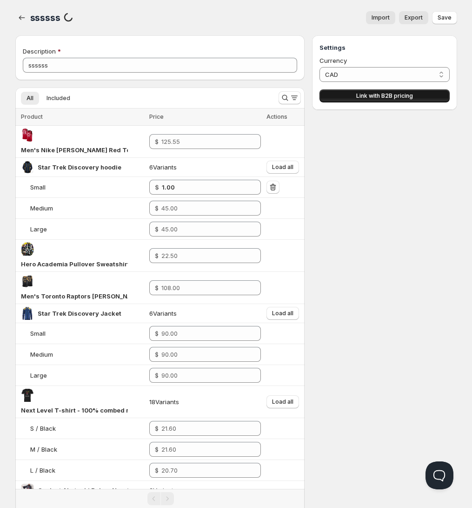
click at [394, 97] on span "Link with B2B pricing" at bounding box center [384, 95] width 57 height 7
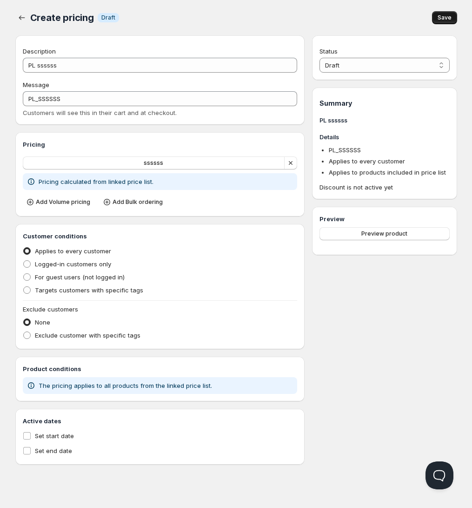
click at [439, 20] on span "Save" at bounding box center [445, 17] width 14 height 7
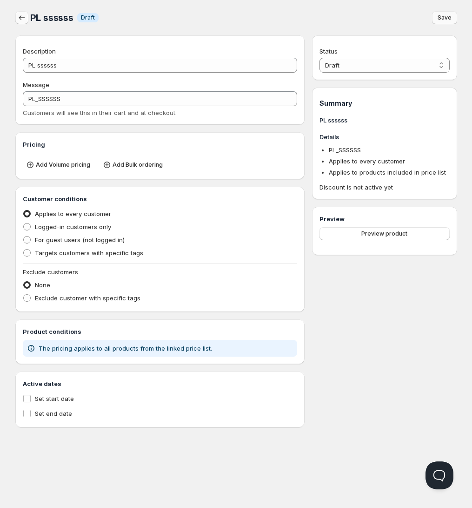
click at [23, 19] on icon "button" at bounding box center [21, 17] width 9 height 9
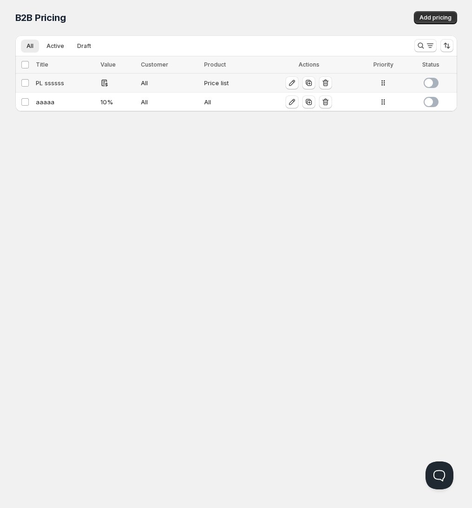
click at [426, 84] on span at bounding box center [431, 83] width 15 height 10
click at [288, 82] on icon "button" at bounding box center [291, 82] width 9 height 9
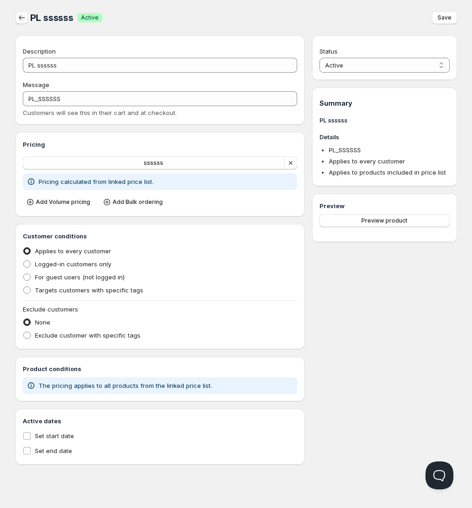
click at [20, 23] on button "button" at bounding box center [21, 17] width 13 height 13
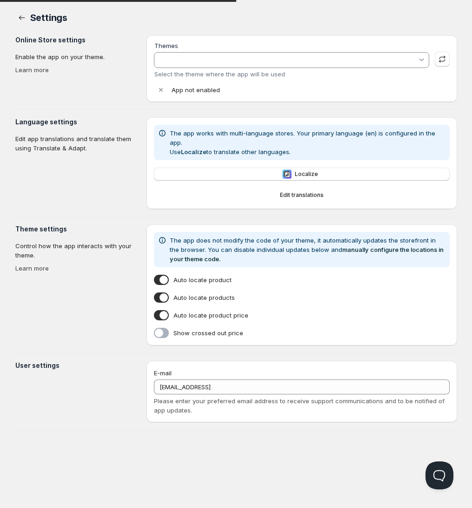
type input "Dawn"
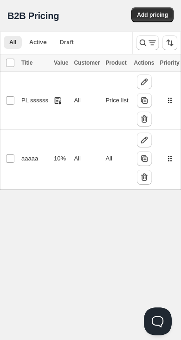
click at [31, 103] on div "PL ssssss" at bounding box center [34, 100] width 27 height 9
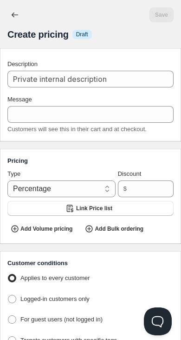
type input "PL ssssss"
type input "PL_SSSSSS"
radio input "true"
select select "1"
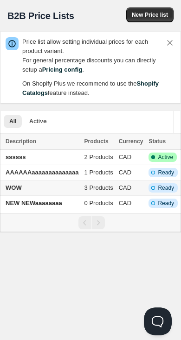
click at [104, 178] on td "1 Products" at bounding box center [99, 172] width 34 height 15
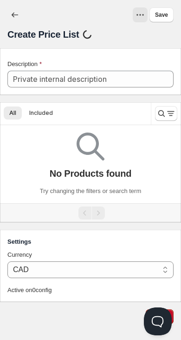
type input "AAAAAAaaaaaaaaaaaaaa"
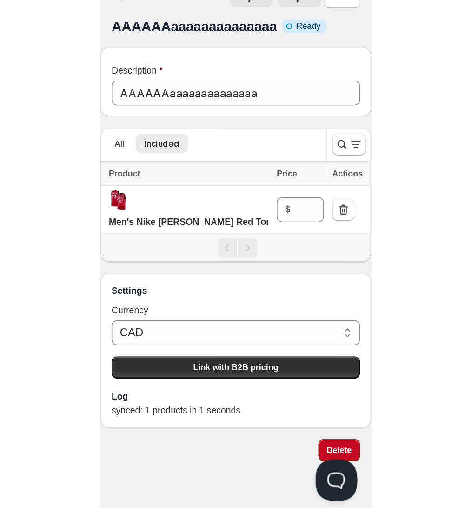
scroll to position [0, 0]
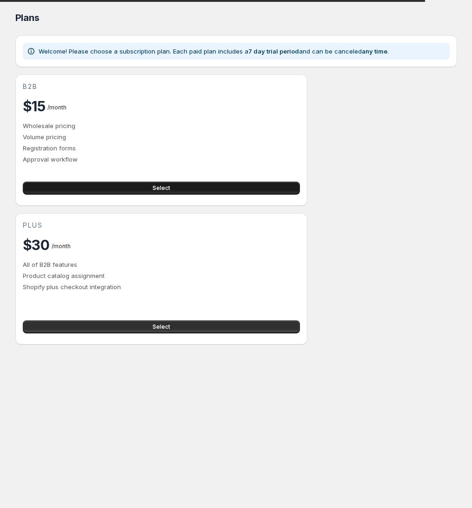
click at [210, 190] on button "Select" at bounding box center [161, 187] width 277 height 13
click at [195, 192] on button "Select" at bounding box center [161, 187] width 277 height 13
click at [160, 191] on span "Select" at bounding box center [162, 187] width 18 height 7
click at [182, 188] on button "Select" at bounding box center [161, 187] width 277 height 13
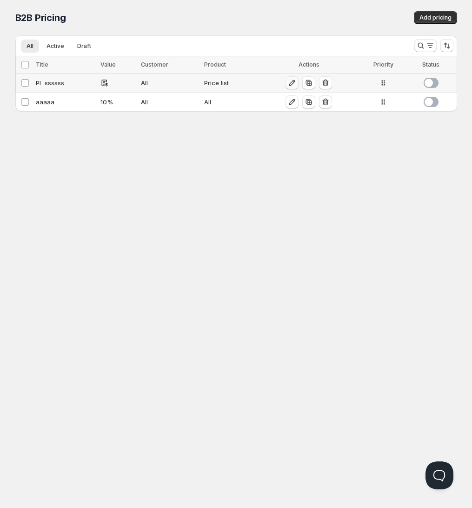
click at [294, 88] on button "button" at bounding box center [292, 82] width 13 height 13
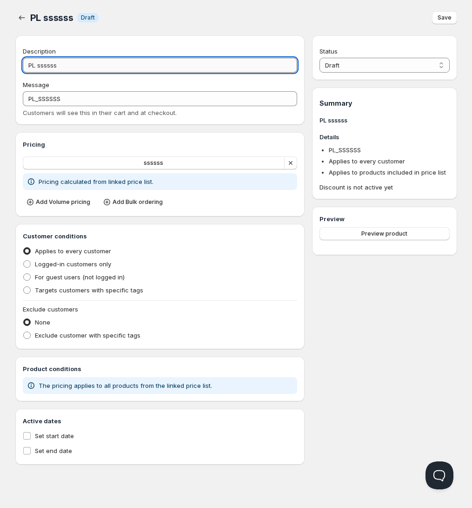
click at [90, 66] on input "PL ssssss" at bounding box center [160, 65] width 275 height 15
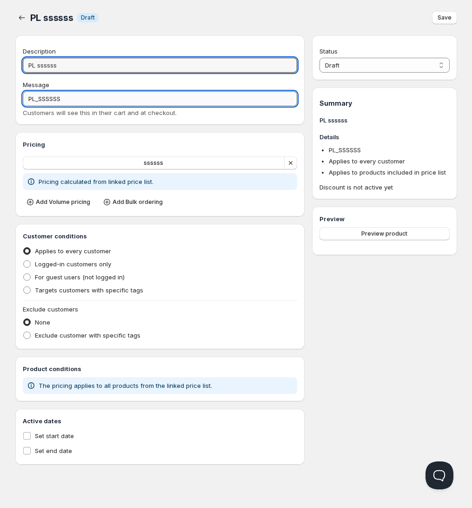
click at [84, 99] on input "PL_SSSSSS" at bounding box center [160, 98] width 275 height 15
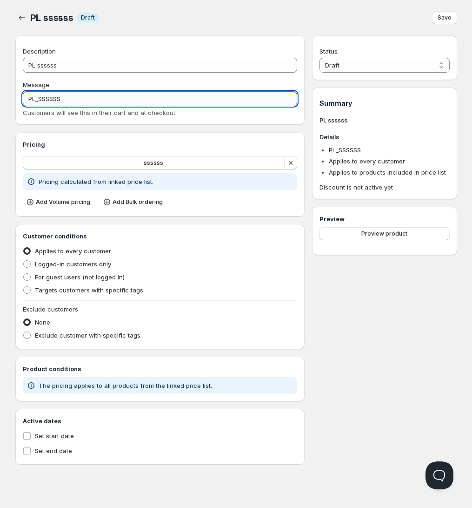
click at [84, 99] on input "PL_SSSSSS" at bounding box center [160, 98] width 275 height 15
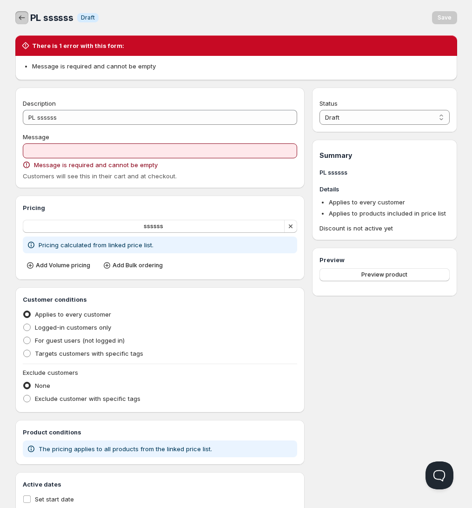
click at [24, 20] on icon "button" at bounding box center [21, 17] width 9 height 9
click at [21, 21] on icon "button" at bounding box center [21, 17] width 9 height 9
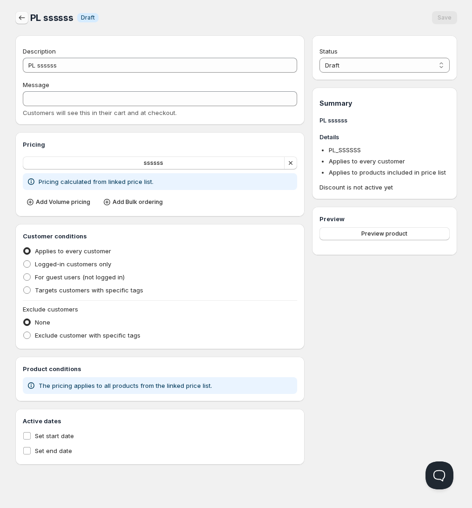
click at [22, 11] on button "button" at bounding box center [21, 17] width 13 height 13
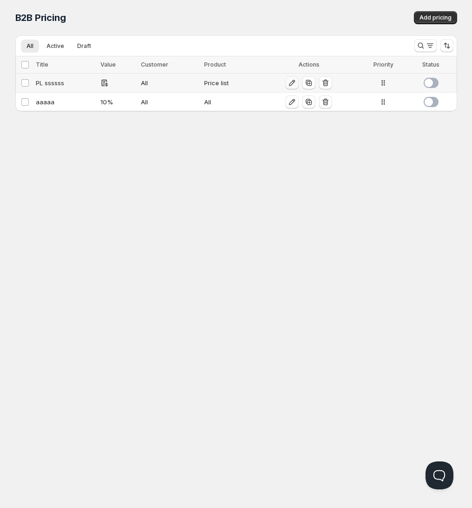
click at [291, 79] on icon "button" at bounding box center [291, 82] width 9 height 9
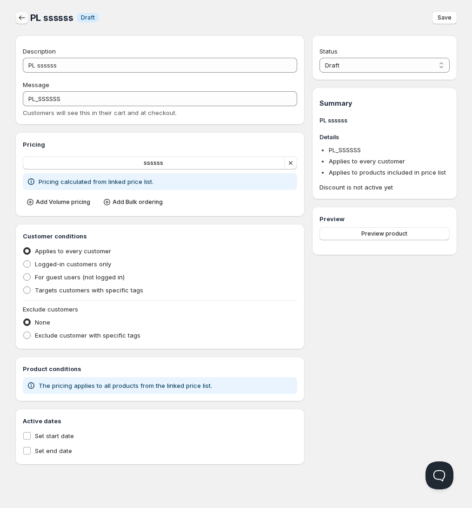
click at [24, 20] on icon "button" at bounding box center [21, 17] width 9 height 9
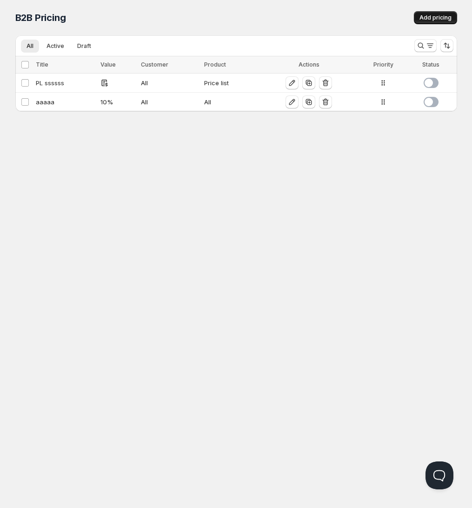
click at [440, 18] on span "Add pricing" at bounding box center [436, 17] width 32 height 7
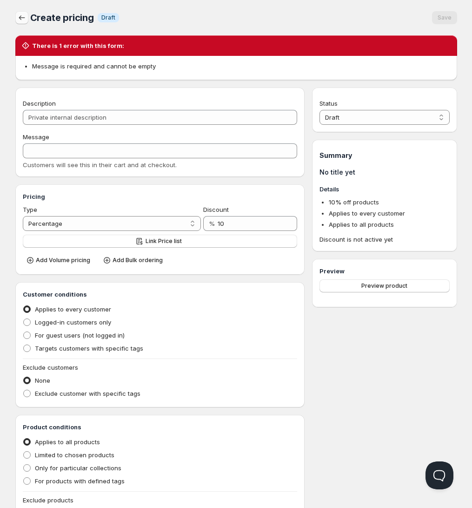
click at [20, 20] on icon "button" at bounding box center [21, 17] width 9 height 9
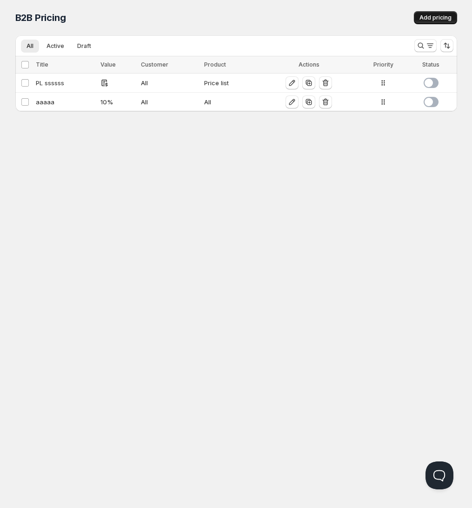
click at [446, 15] on span "Add pricing" at bounding box center [436, 17] width 32 height 7
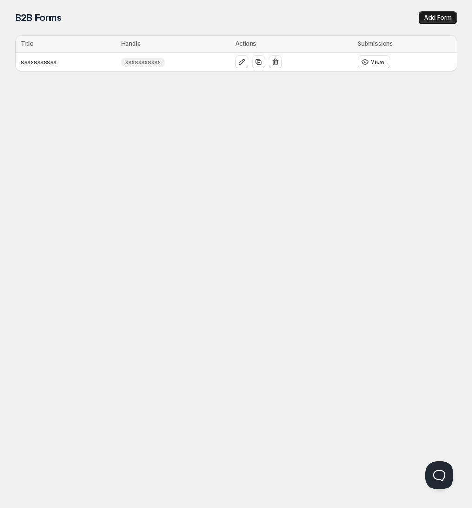
click at [435, 19] on span "Add Form" at bounding box center [437, 17] width 27 height 7
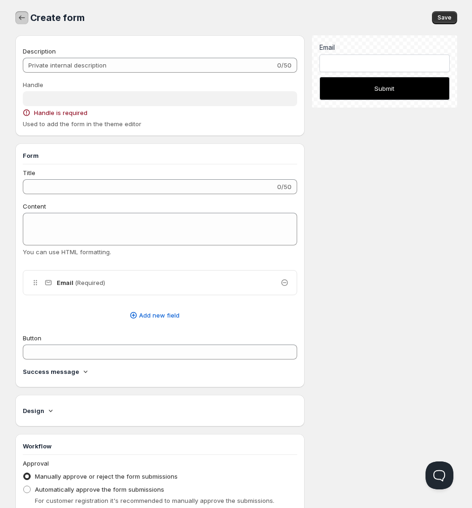
click at [18, 16] on icon "button" at bounding box center [21, 17] width 9 height 9
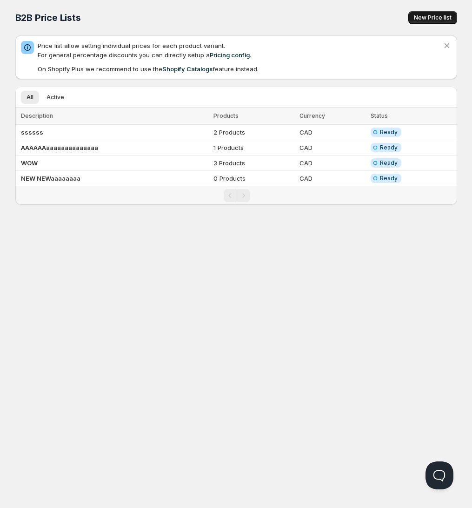
click at [447, 19] on span "New Price list" at bounding box center [433, 17] width 38 height 7
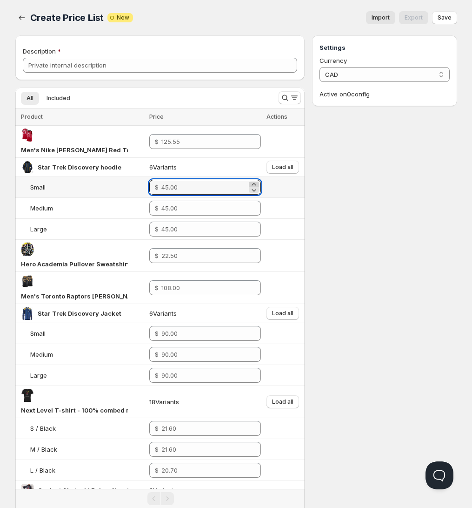
click at [254, 180] on icon at bounding box center [253, 184] width 9 height 9
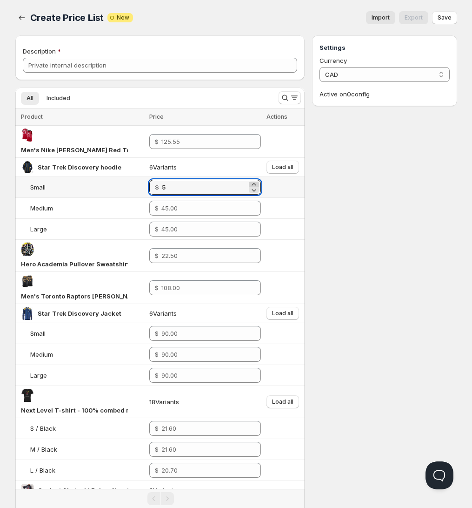
click at [254, 180] on icon at bounding box center [253, 184] width 9 height 9
type input "7.00"
click at [17, 21] on icon "button" at bounding box center [21, 17] width 9 height 9
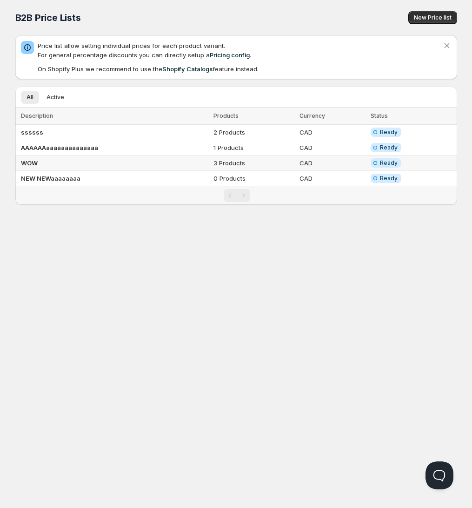
click at [252, 164] on td "3 Products" at bounding box center [254, 162] width 86 height 15
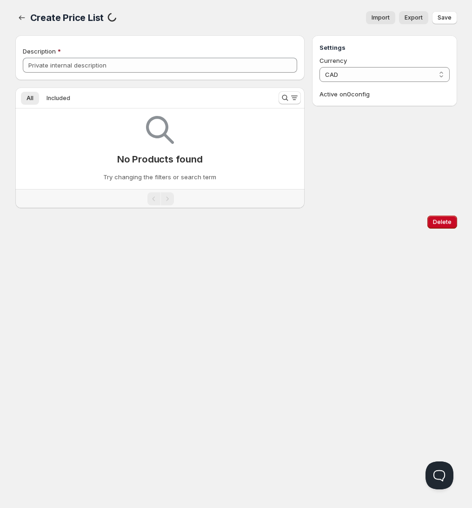
type input "WOW"
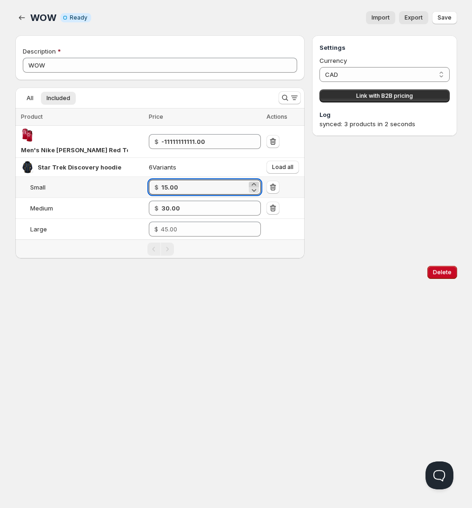
click at [255, 180] on icon at bounding box center [253, 184] width 9 height 9
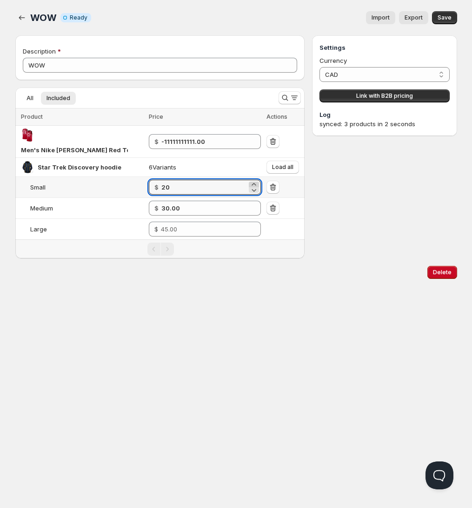
click at [255, 180] on icon at bounding box center [253, 184] width 9 height 9
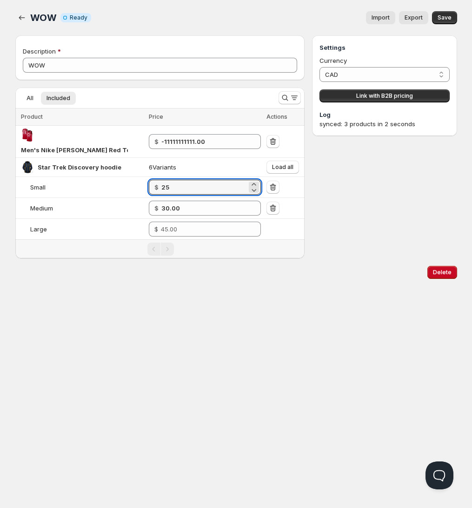
type input "25.00"
type input "-11111111111.00"
type input "15.00"
type input "30.00"
click at [256, 185] on icon at bounding box center [253, 189] width 9 height 9
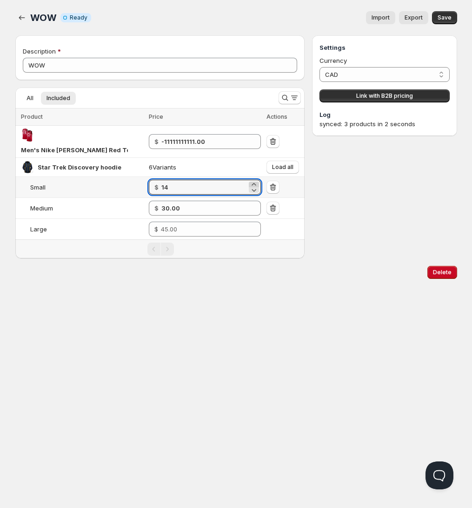
click at [254, 180] on icon at bounding box center [253, 184] width 9 height 9
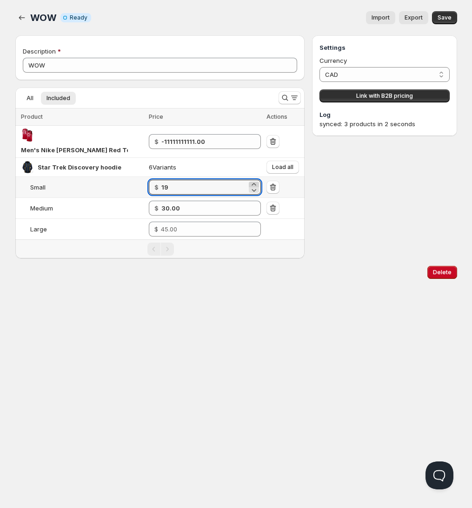
click at [254, 180] on icon at bounding box center [253, 184] width 9 height 9
type input "23.00"
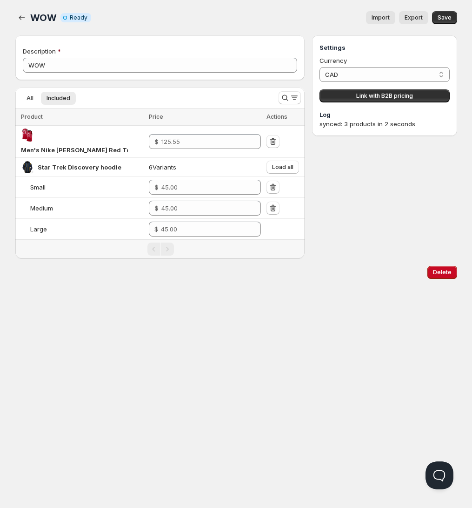
type input "-11111111111.00"
type input "15.00"
type input "30.00"
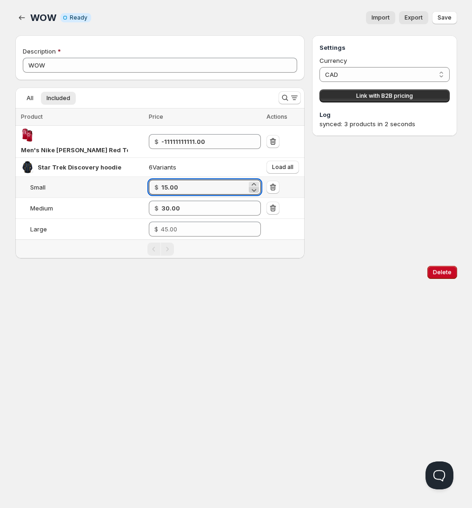
click at [255, 189] on icon at bounding box center [254, 190] width 5 height 3
click at [255, 180] on icon at bounding box center [253, 184] width 9 height 9
click at [254, 180] on icon at bounding box center [253, 184] width 9 height 9
type input "16.00"
type input "-11111111111.00"
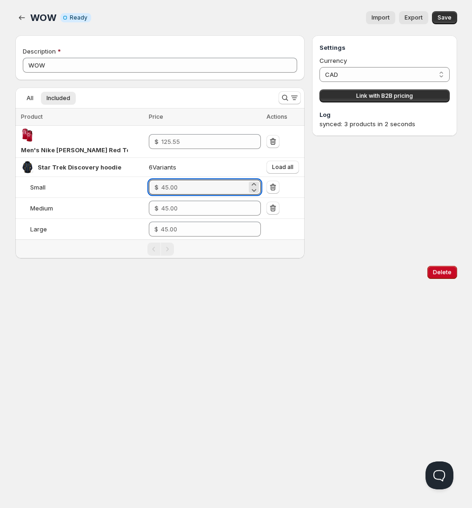
type input "15.00"
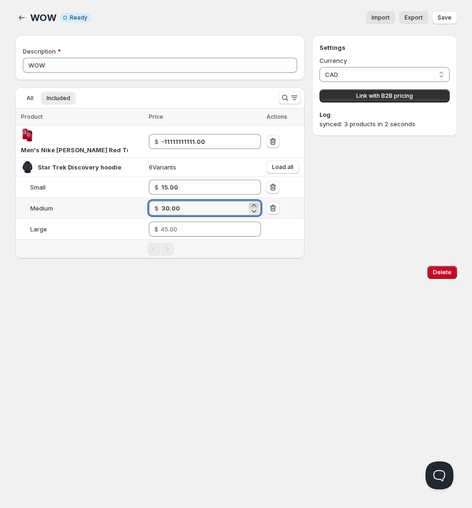
click at [253, 201] on icon at bounding box center [253, 205] width 9 height 9
type input "34.00"
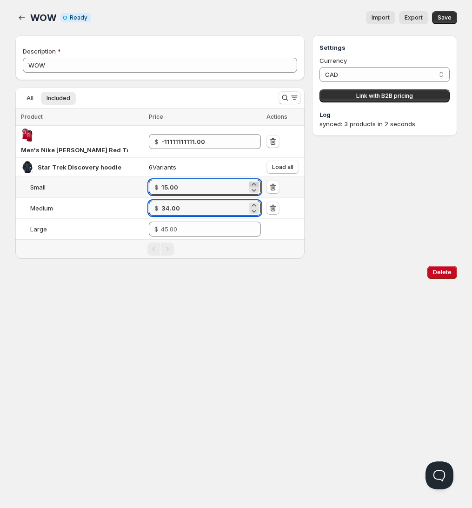
click at [255, 180] on icon at bounding box center [253, 184] width 9 height 9
click at [255, 185] on icon at bounding box center [253, 189] width 9 height 9
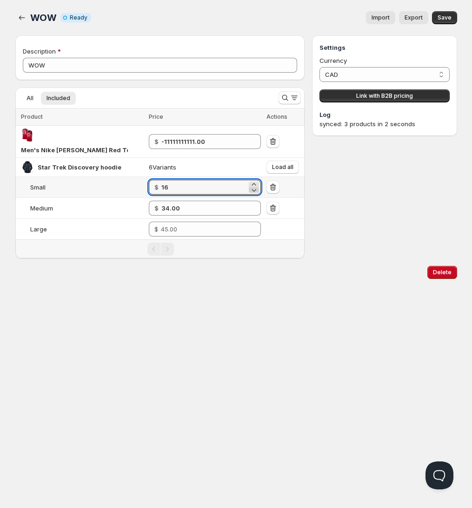
click at [255, 185] on icon at bounding box center [253, 189] width 9 height 9
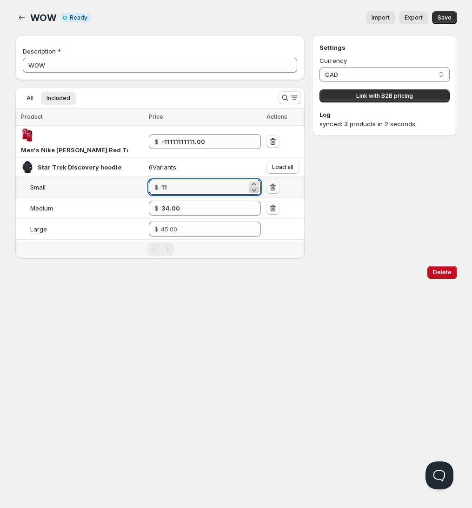
click at [255, 185] on icon at bounding box center [253, 189] width 9 height 9
type input "7.00"
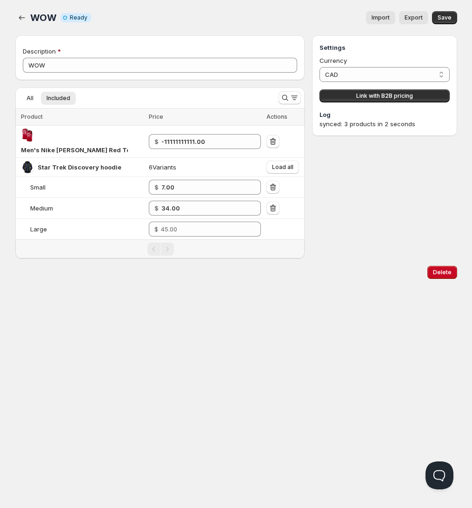
click at [327, 186] on div "Settings Currency CAD CAD Link with B2B pricing Log synced: 3 products in 2 sec…" at bounding box center [384, 146] width 145 height 223
type input "-11111111111.00"
type input "15.00"
click at [252, 206] on icon at bounding box center [253, 210] width 9 height 9
click at [256, 201] on icon at bounding box center [253, 205] width 9 height 9
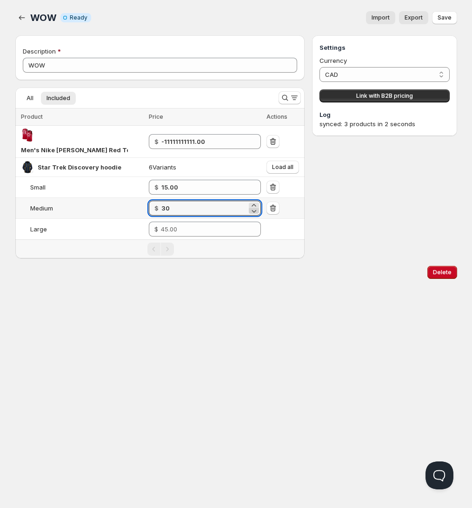
click at [255, 206] on icon at bounding box center [253, 210] width 9 height 9
click at [255, 201] on icon at bounding box center [253, 205] width 9 height 9
click at [255, 206] on icon at bounding box center [253, 210] width 9 height 9
click at [256, 201] on icon at bounding box center [253, 205] width 9 height 9
type input "30.00"
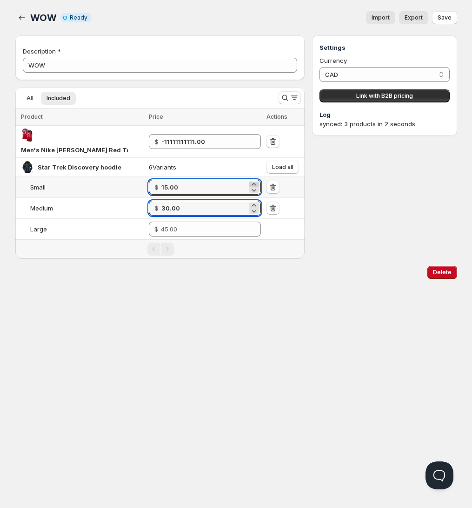
click at [255, 180] on icon at bounding box center [253, 184] width 9 height 9
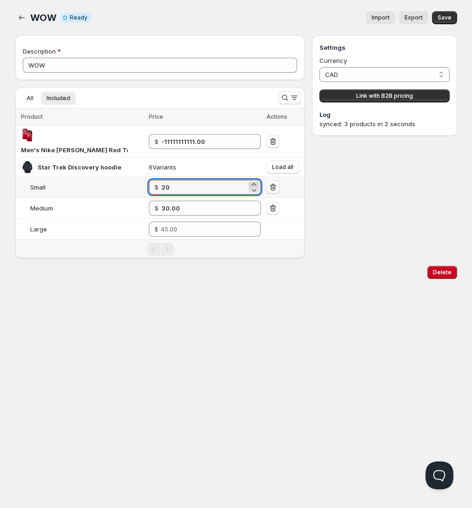
click at [255, 180] on icon at bounding box center [253, 184] width 9 height 9
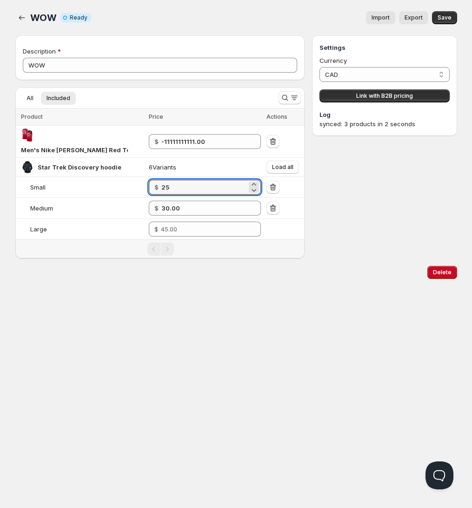
type input "25.00"
type input "-11111111111.00"
type input "15.00"
type input "30.00"
click at [255, 185] on icon at bounding box center [253, 189] width 9 height 9
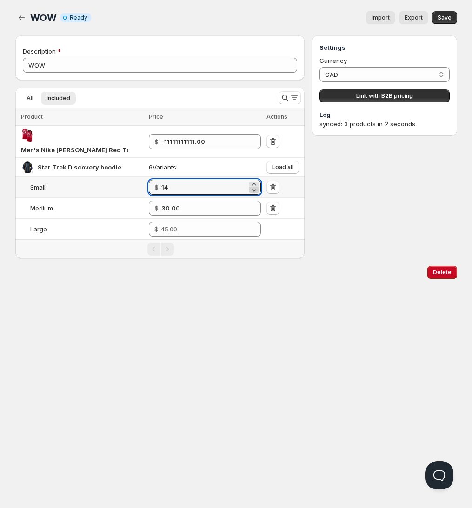
click at [255, 185] on icon at bounding box center [253, 189] width 9 height 9
type input "10.00"
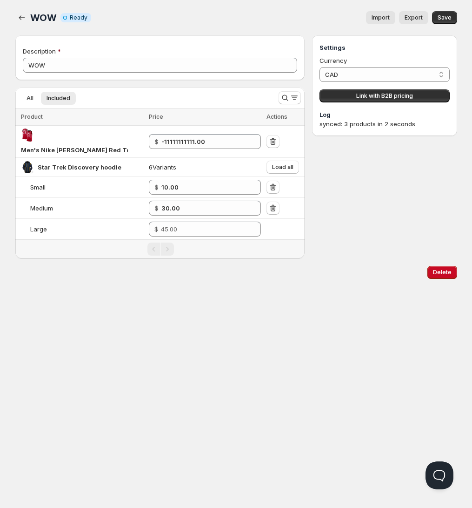
click at [14, 7] on div "WOW. This page is ready WOW Info Incomplete Ready Import Export More actions Im…" at bounding box center [236, 143] width 464 height 286
click at [21, 21] on icon "button" at bounding box center [21, 17] width 9 height 9
type input "-11111111111.00"
type input "15.00"
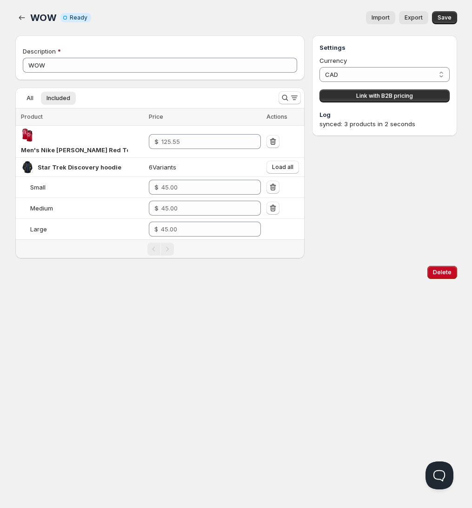
type input "30.00"
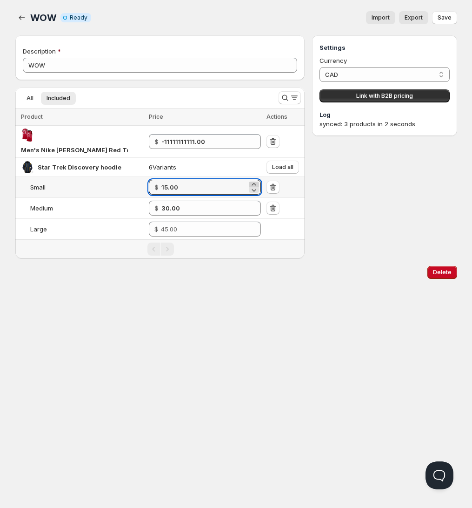
click at [254, 180] on icon at bounding box center [253, 184] width 9 height 9
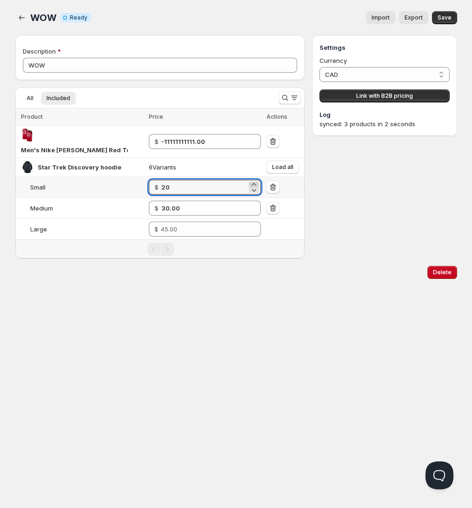
click at [254, 180] on icon at bounding box center [253, 184] width 9 height 9
type input "24.00"
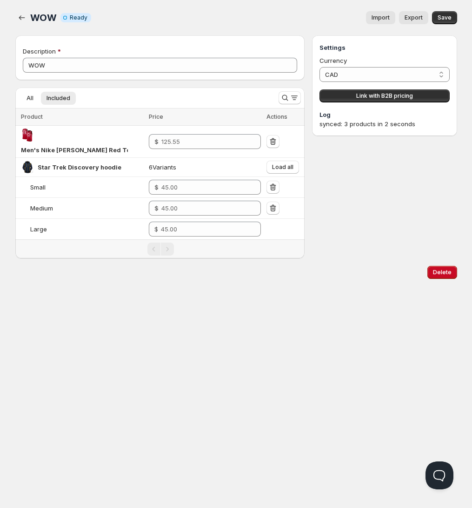
type input "-11111111111.00"
type input "15.00"
type input "30.00"
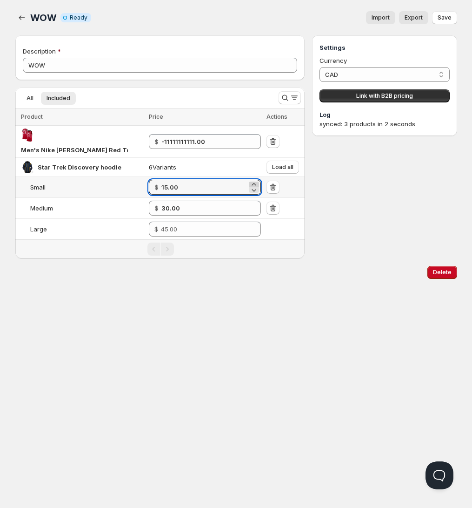
click at [255, 180] on icon at bounding box center [253, 184] width 9 height 9
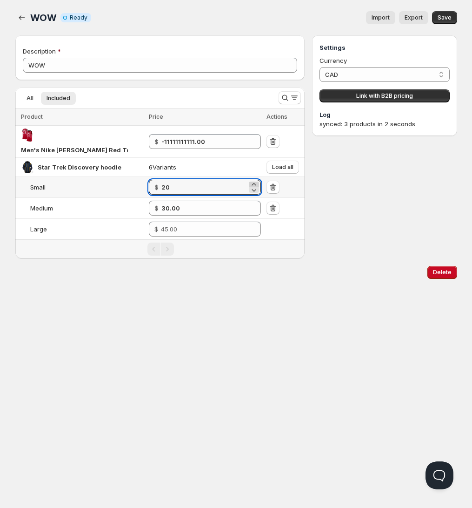
click at [255, 180] on icon at bounding box center [253, 184] width 9 height 9
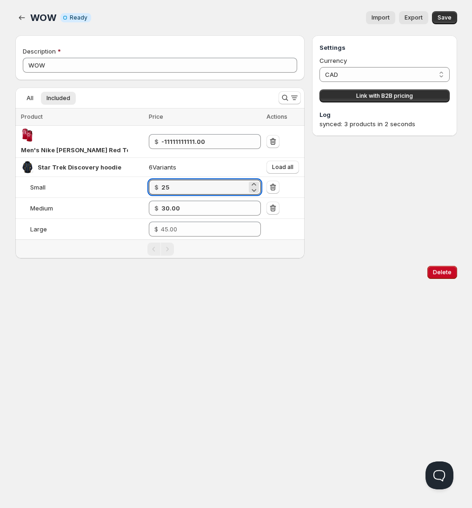
type input "25.00"
type input "-11111111111.00"
type input "15.00"
type input "30.00"
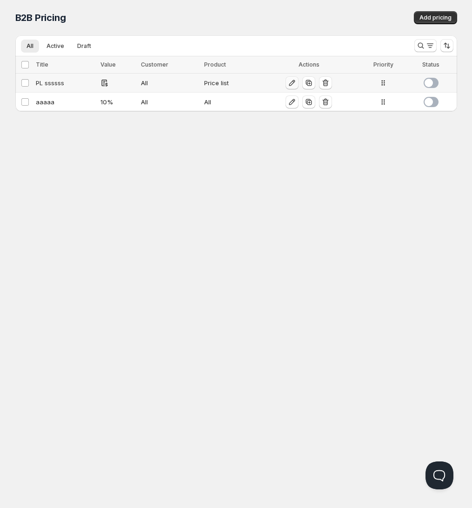
click at [294, 82] on icon "button" at bounding box center [291, 82] width 9 height 9
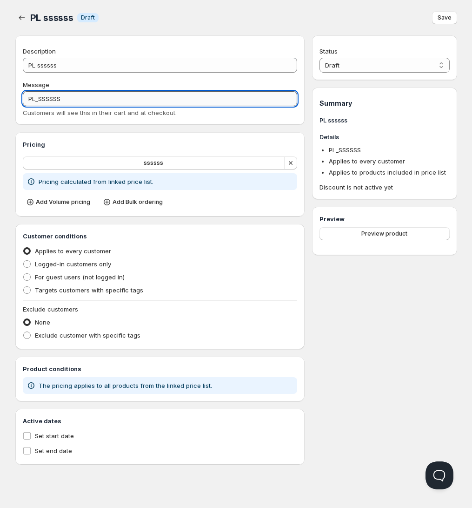
click at [94, 95] on input "PL_SSSSSS" at bounding box center [160, 98] width 275 height 15
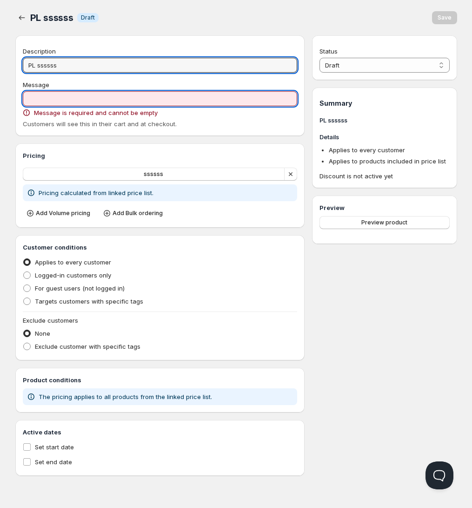
drag, startPoint x: 98, startPoint y: 67, endPoint x: 195, endPoint y: 18, distance: 108.2
click at [104, 60] on input "PL ssssss" at bounding box center [160, 65] width 275 height 15
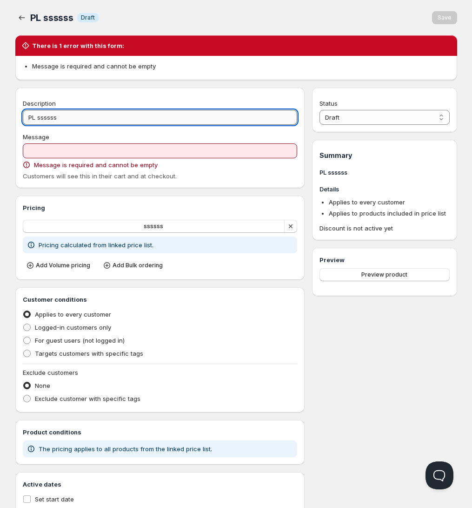
click at [88, 117] on input "PL ssssss" at bounding box center [160, 117] width 275 height 15
type input "PL ssssssd"
type input "PL_SSSSSSD"
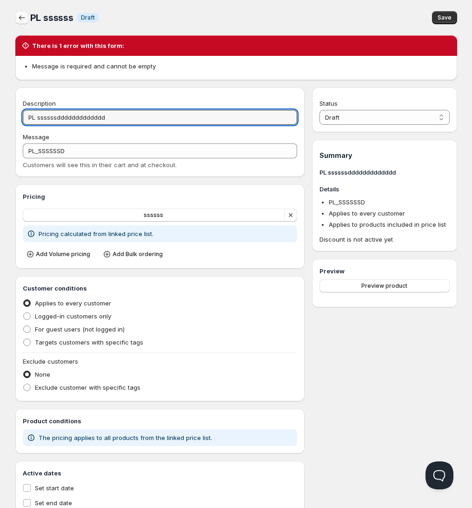
click at [18, 18] on icon "button" at bounding box center [21, 17] width 9 height 9
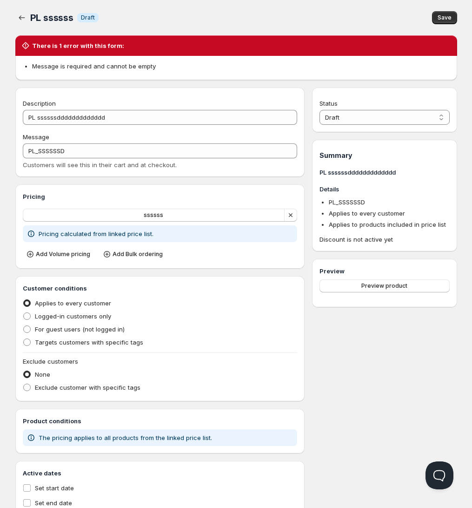
type input "PL ssssss"
type input "PL_SSSSSS"
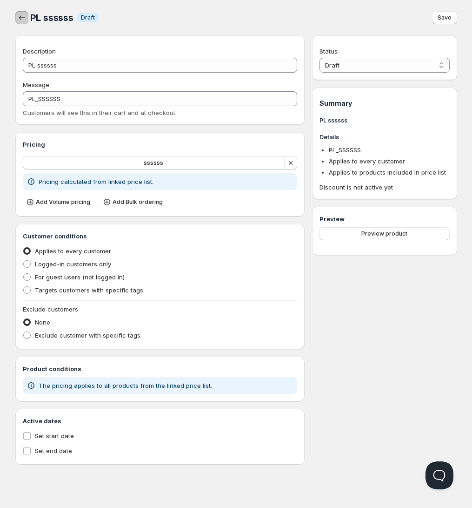
click at [25, 21] on icon "button" at bounding box center [21, 17] width 9 height 9
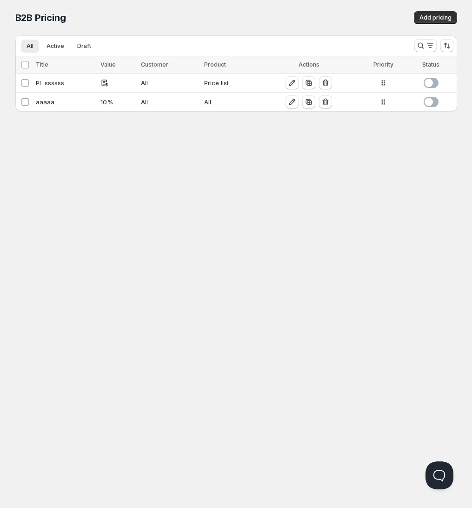
click at [453, 6] on div "B2B Pricing. This page is ready B2B Pricing Add pricing" at bounding box center [236, 17] width 442 height 35
click at [441, 13] on button "Add pricing" at bounding box center [435, 17] width 43 height 13
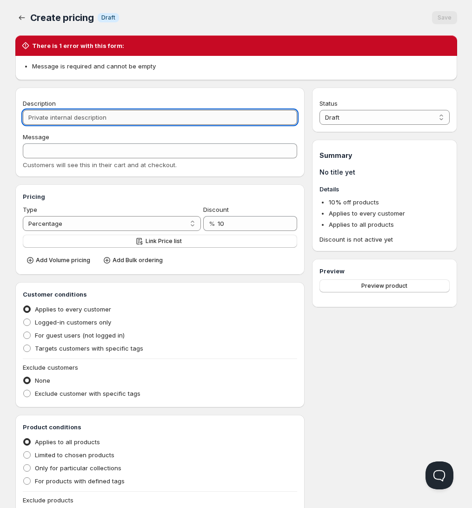
click at [97, 121] on input "Description" at bounding box center [160, 117] width 275 height 15
type input "d"
type input "D"
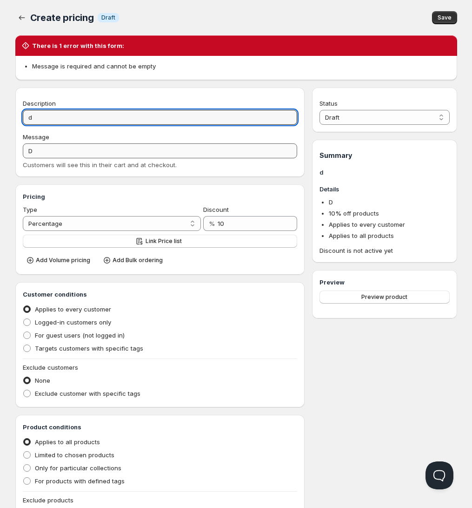
type input "d"
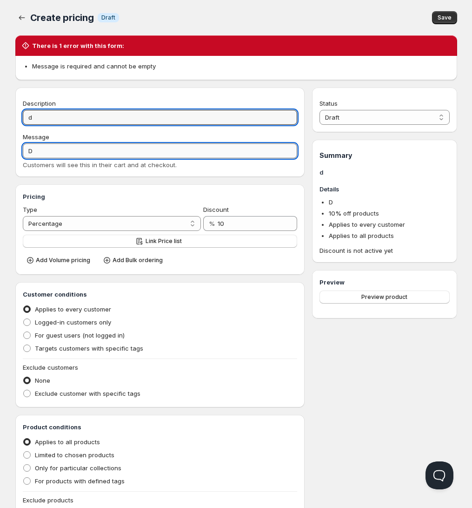
click at [50, 151] on input "D" at bounding box center [160, 150] width 275 height 15
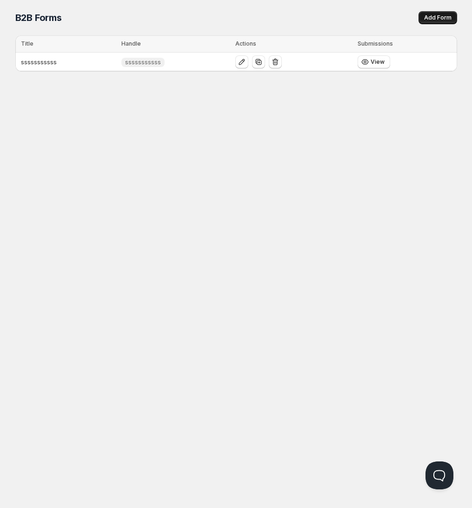
click at [441, 16] on span "Add Form" at bounding box center [437, 17] width 27 height 7
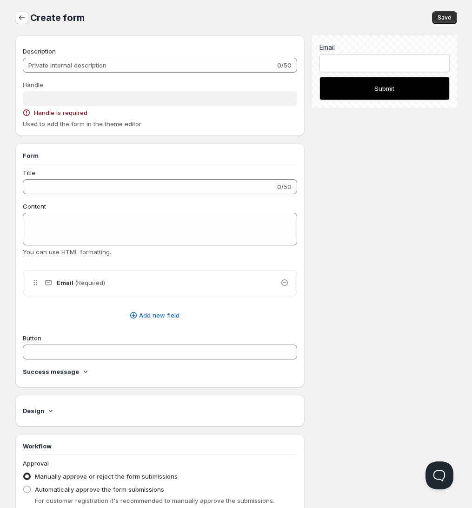
click at [22, 18] on icon "button" at bounding box center [22, 17] width 6 height 5
